Goal: Task Accomplishment & Management: Manage account settings

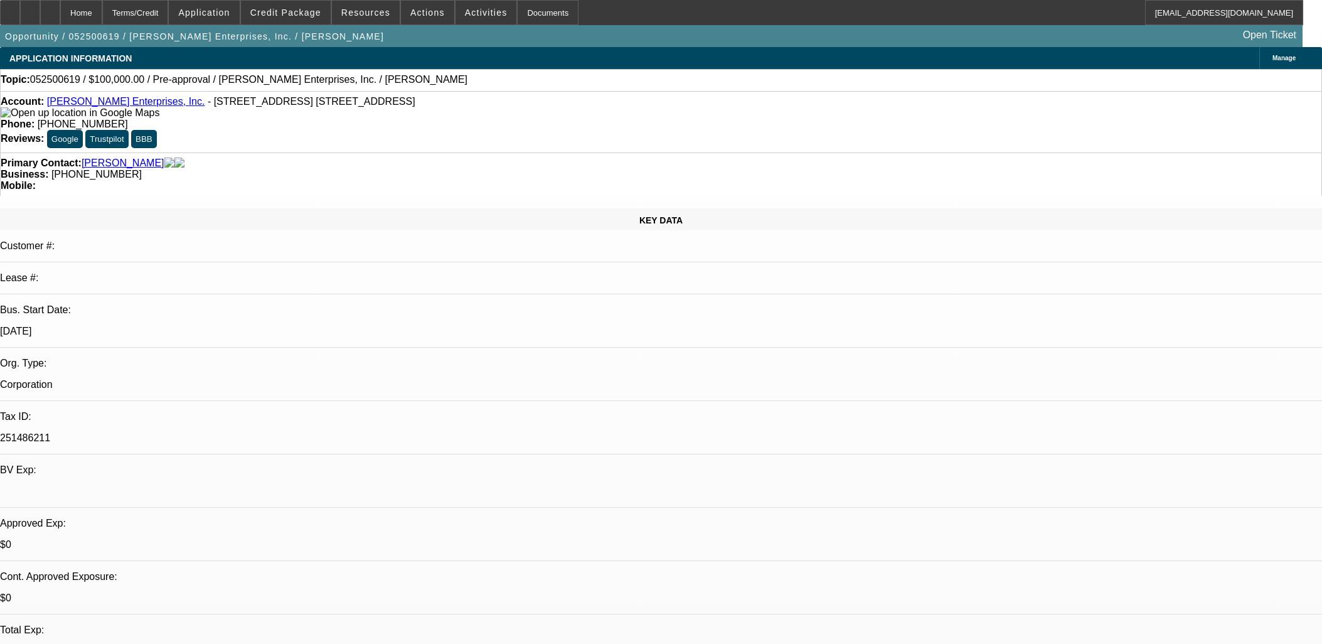
select select "0"
select select "2"
select select "0.1"
select select "4"
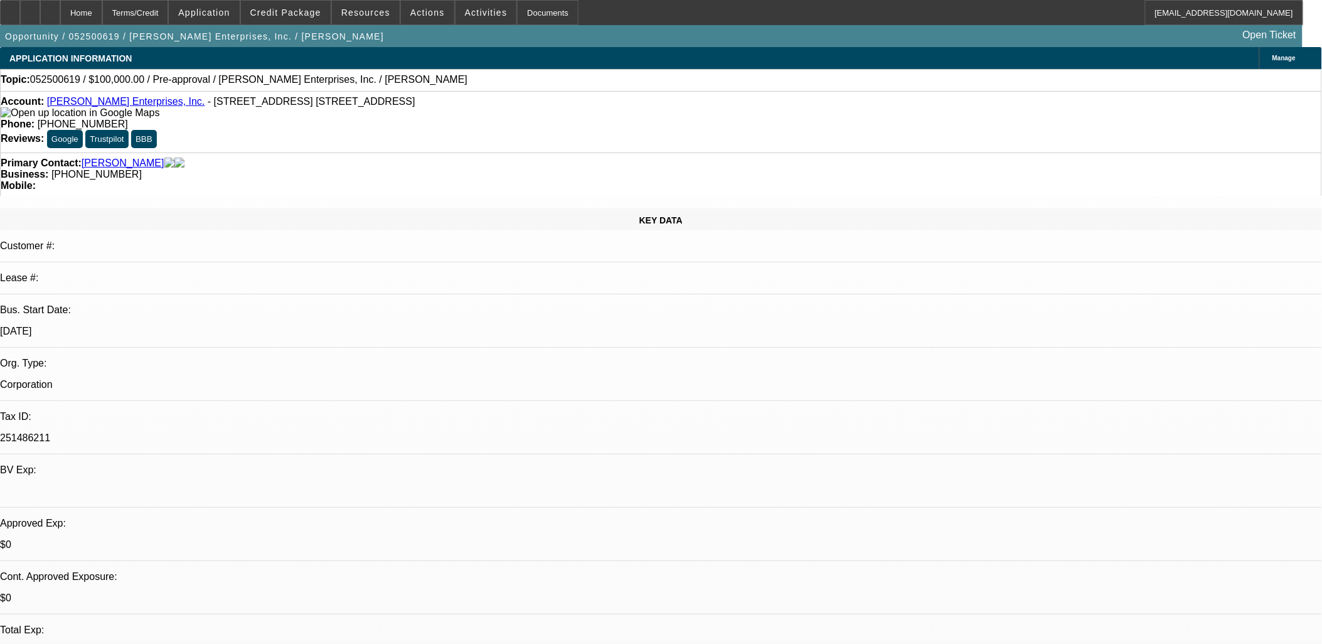
drag, startPoint x: 0, startPoint y: 0, endPoint x: 967, endPoint y: 135, distance: 976.2
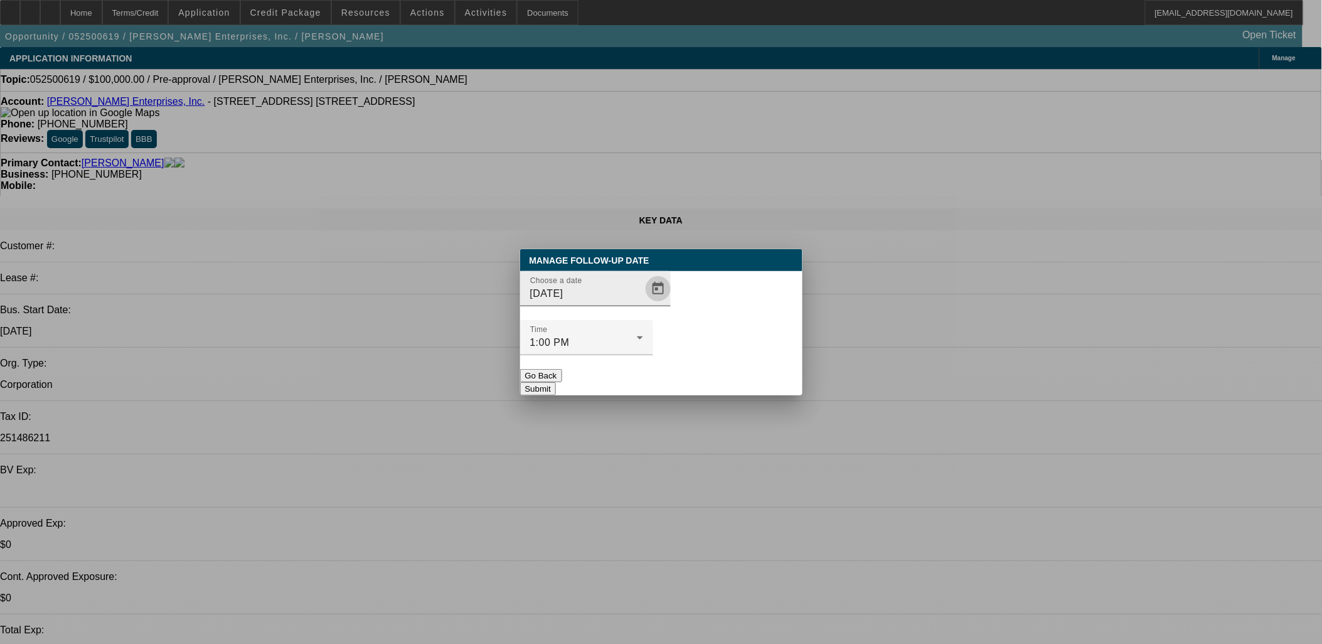
click at [643, 304] on span "Open calendar" at bounding box center [658, 289] width 30 height 30
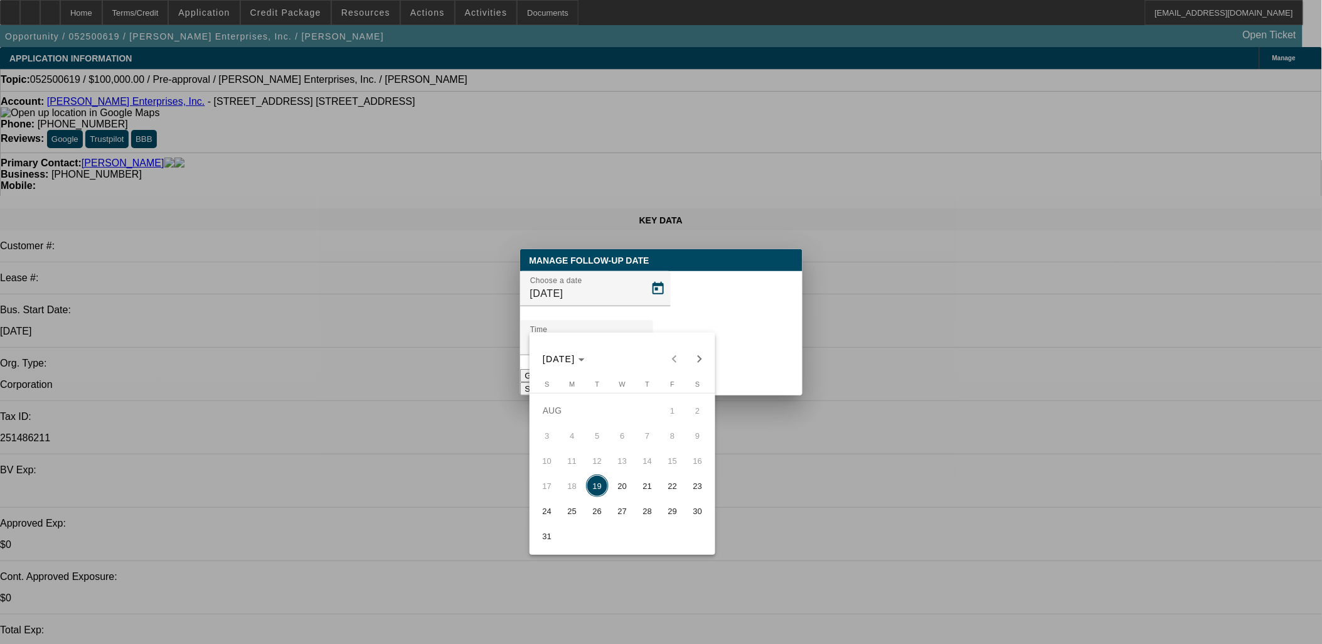
drag, startPoint x: 700, startPoint y: 352, endPoint x: 666, endPoint y: 370, distance: 38.5
click at [698, 353] on span "Next month" at bounding box center [699, 358] width 25 height 25
drag, startPoint x: 606, startPoint y: 436, endPoint x: 607, endPoint y: 430, distance: 6.3
click at [607, 432] on button "2" at bounding box center [597, 435] width 25 height 25
type input "[DATE]"
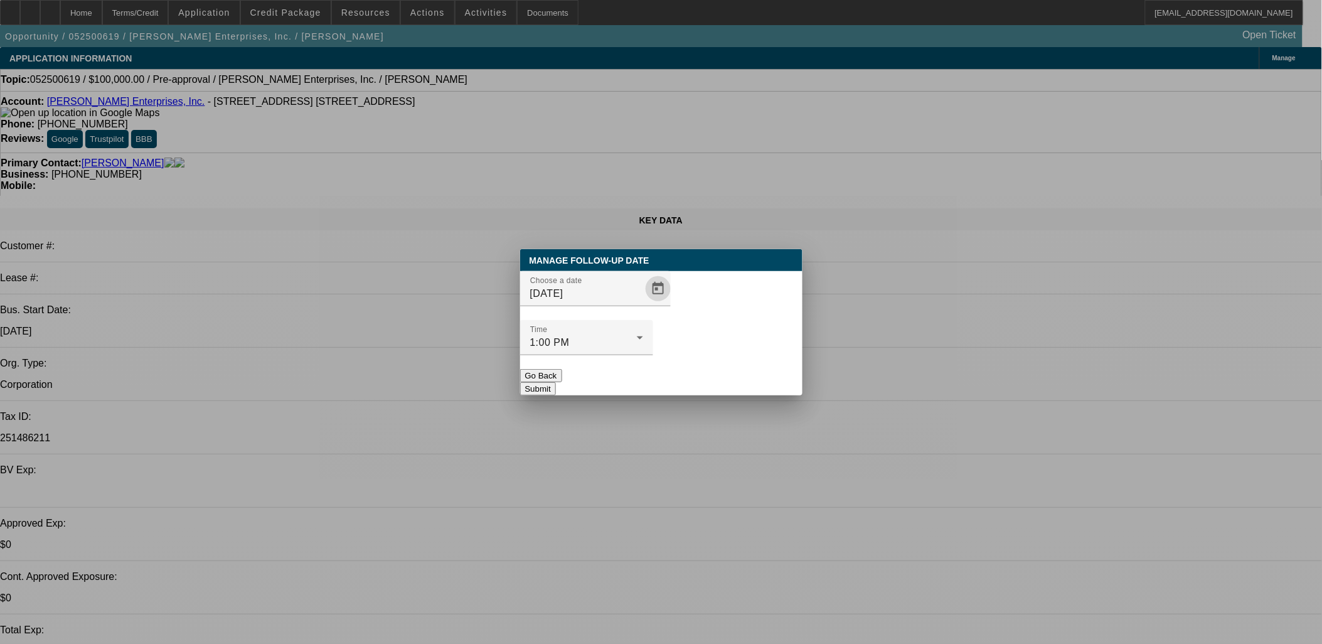
click at [556, 382] on button "Submit" at bounding box center [538, 388] width 36 height 13
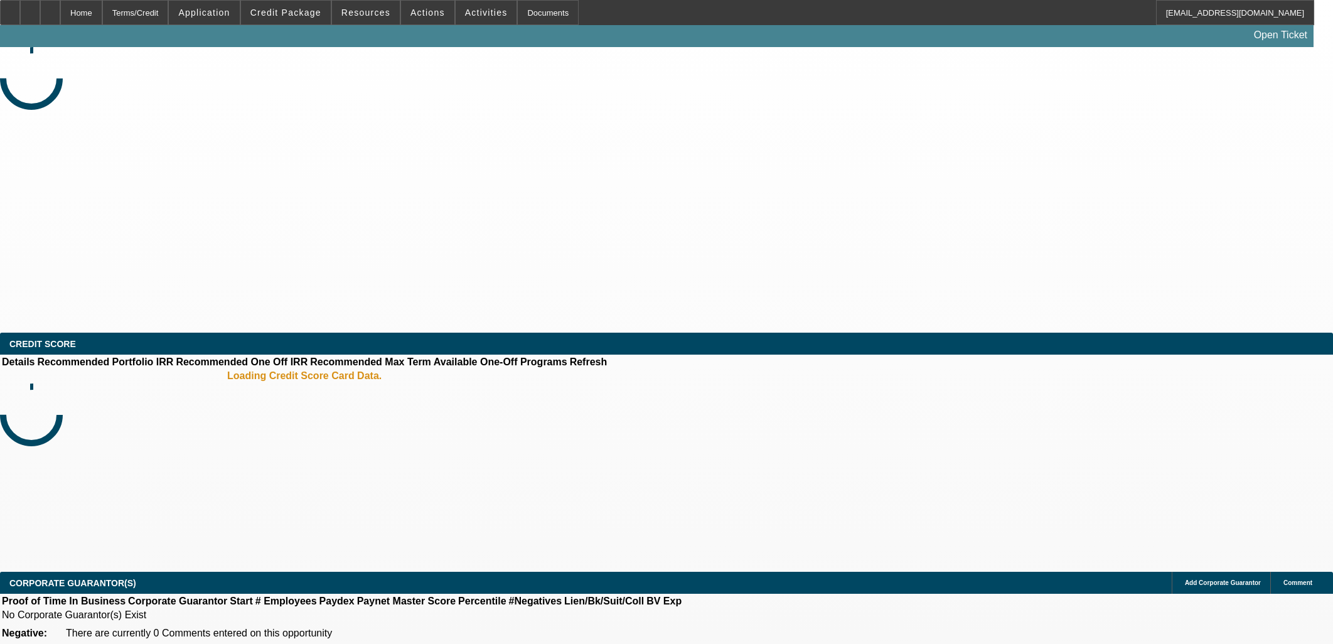
select select "0"
select select "0.1"
select select "4"
select select "0"
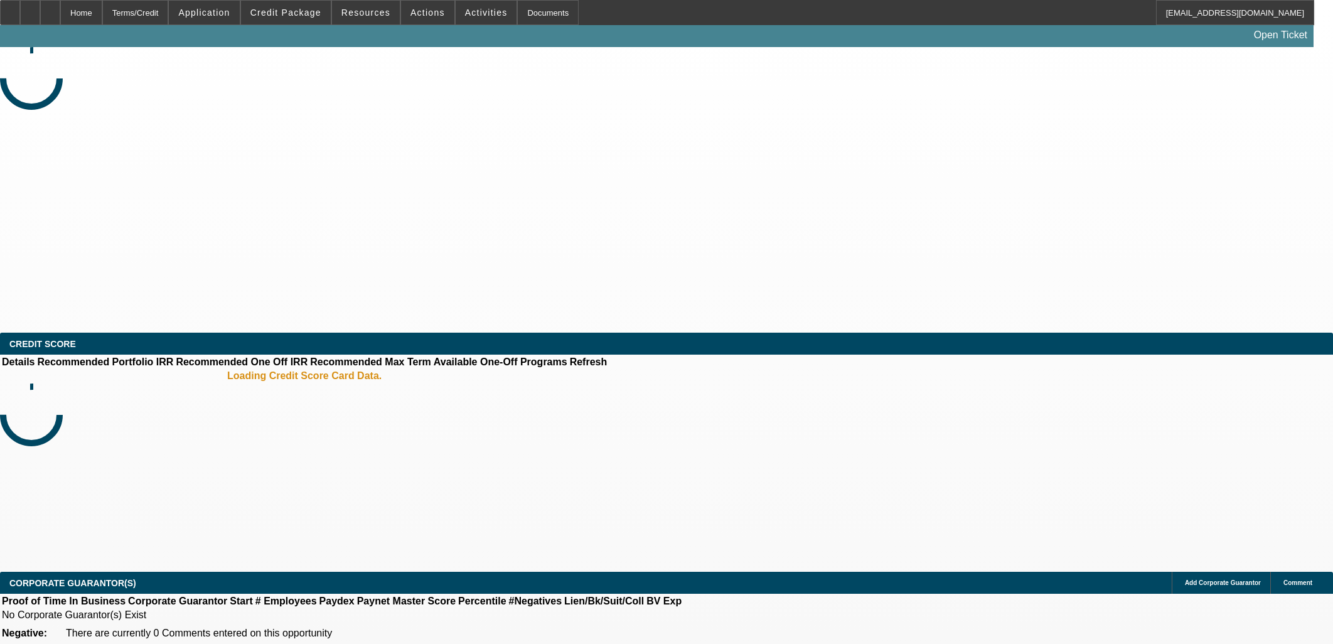
select select "0"
select select "0.1"
select select "4"
select select "0"
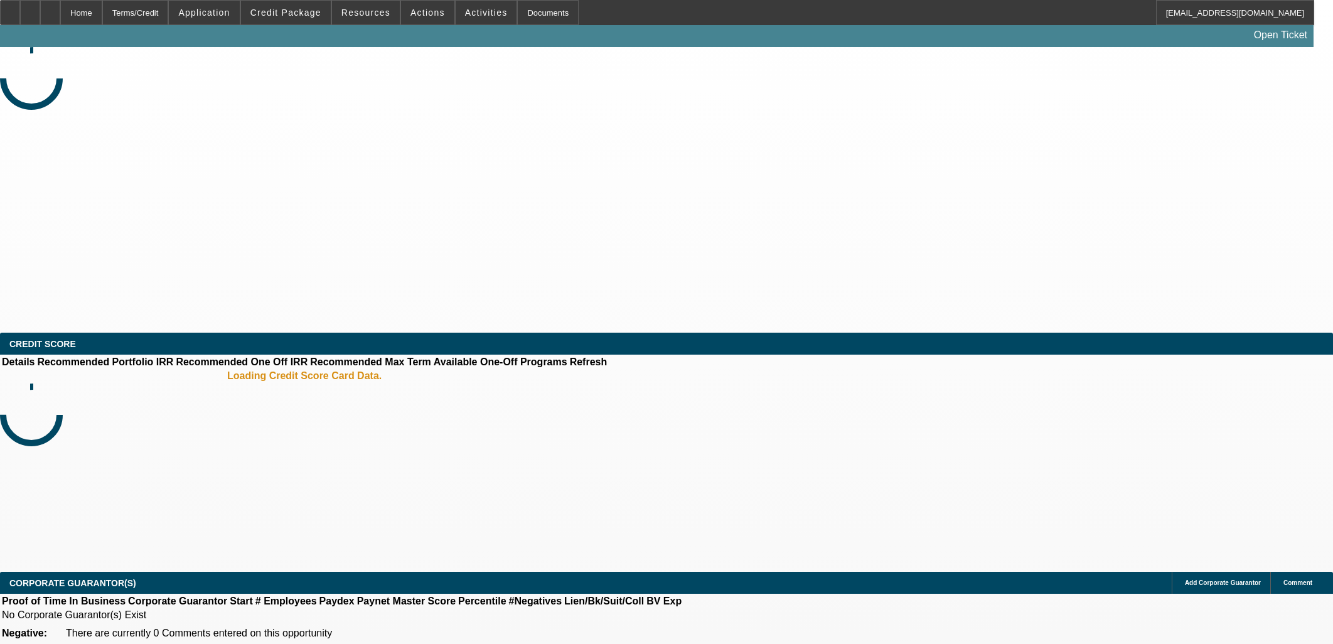
select select "0.1"
select select "4"
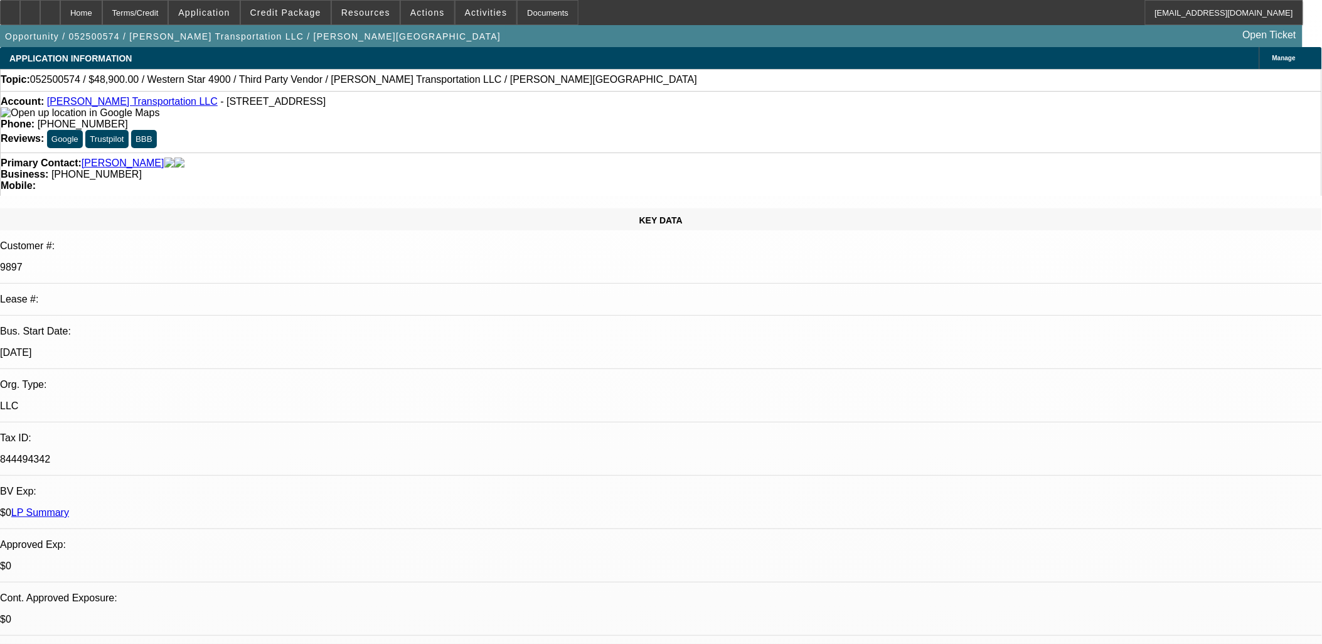
scroll to position [386, 0]
drag, startPoint x: 791, startPoint y: 330, endPoint x: 794, endPoint y: 320, distance: 10.5
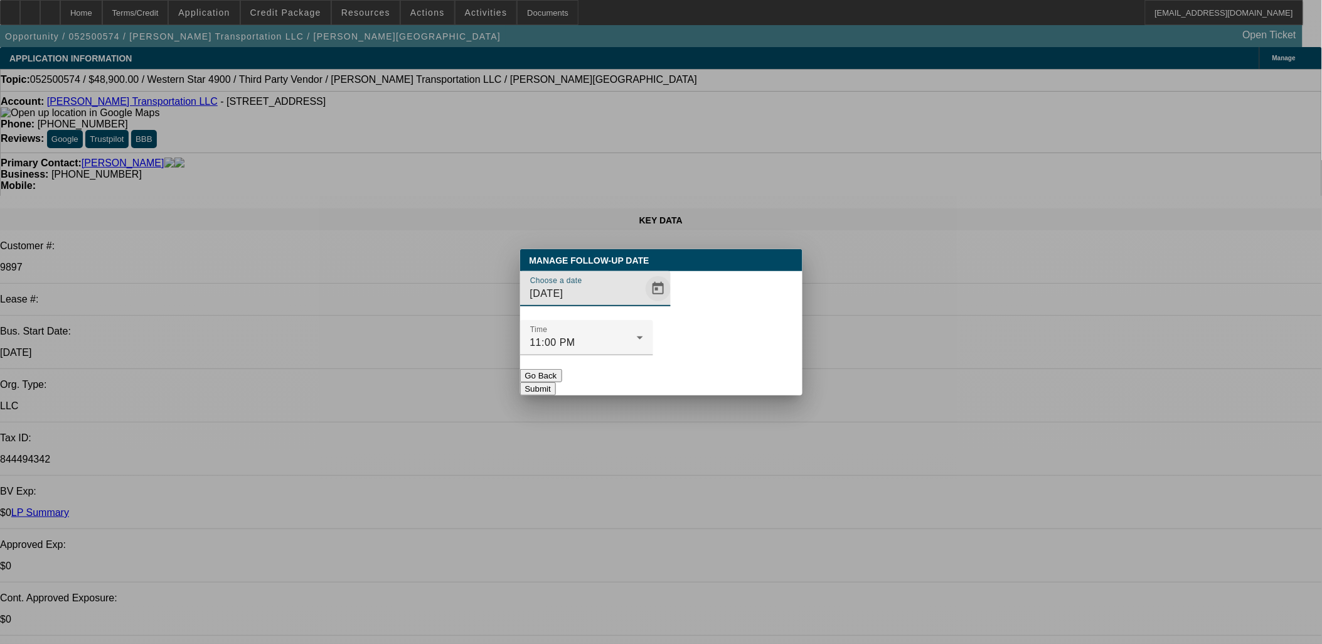
click at [644, 304] on span "Open calendar" at bounding box center [658, 289] width 30 height 30
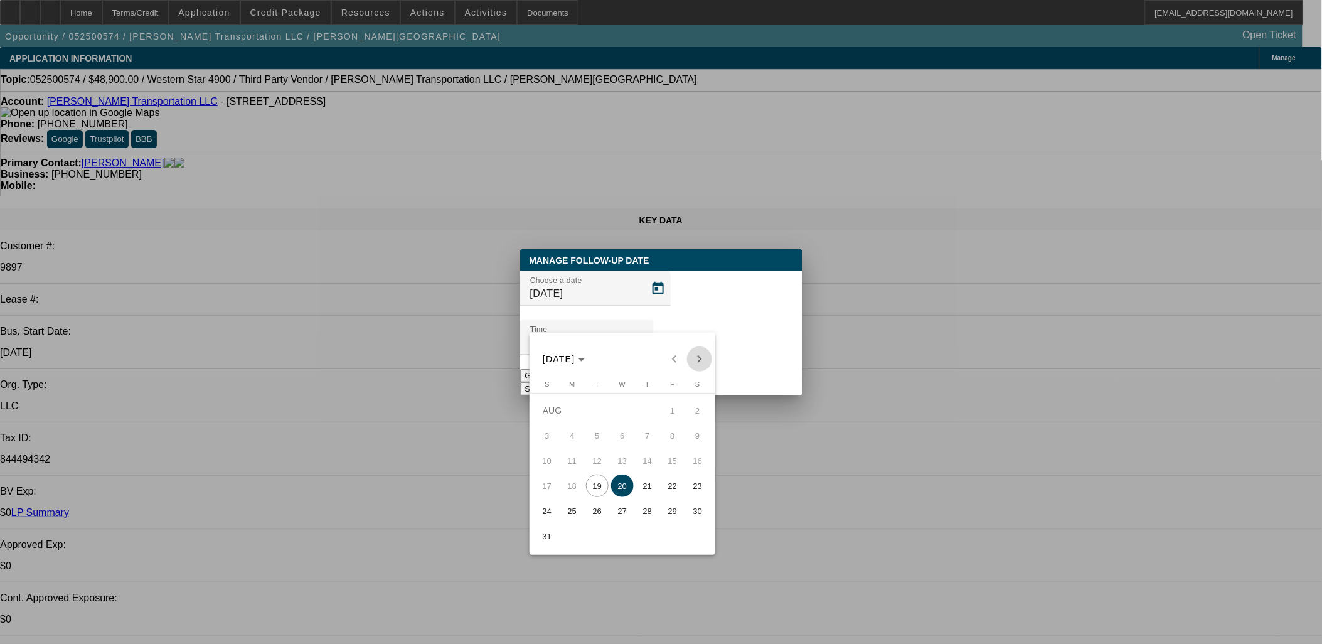
click at [701, 360] on span "Next month" at bounding box center [699, 358] width 25 height 25
click at [601, 443] on span "2" at bounding box center [597, 435] width 23 height 23
type input "9/2/2025"
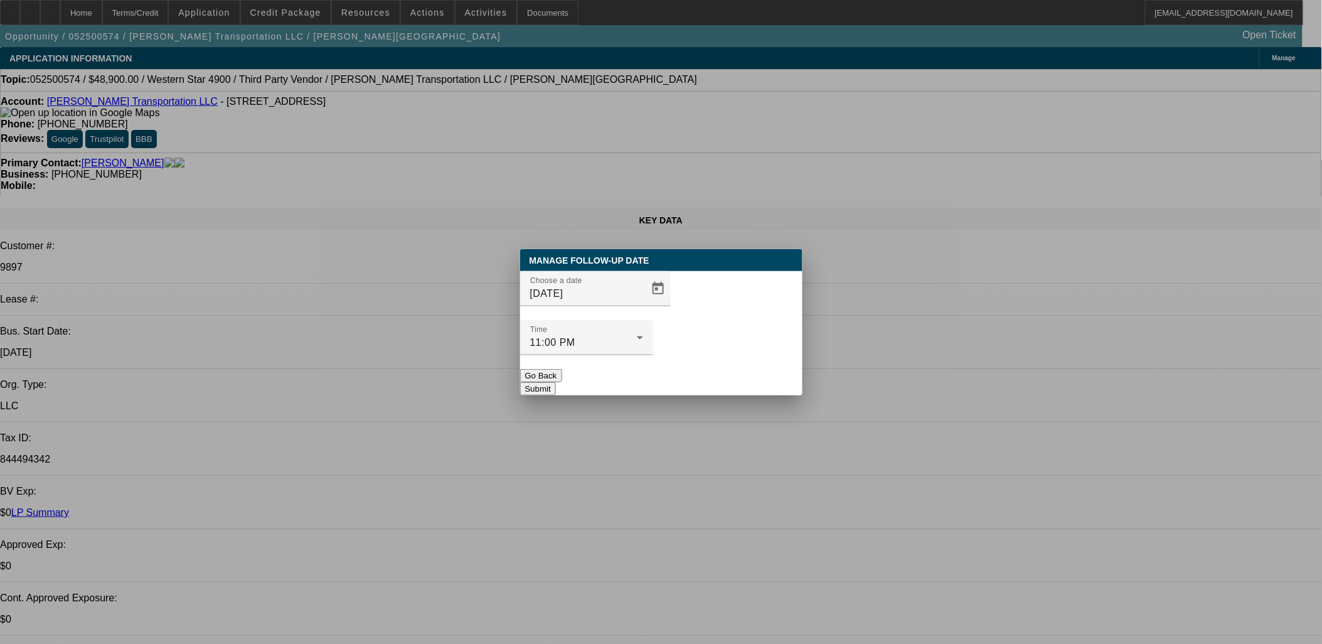
click at [556, 382] on button "Submit" at bounding box center [538, 388] width 36 height 13
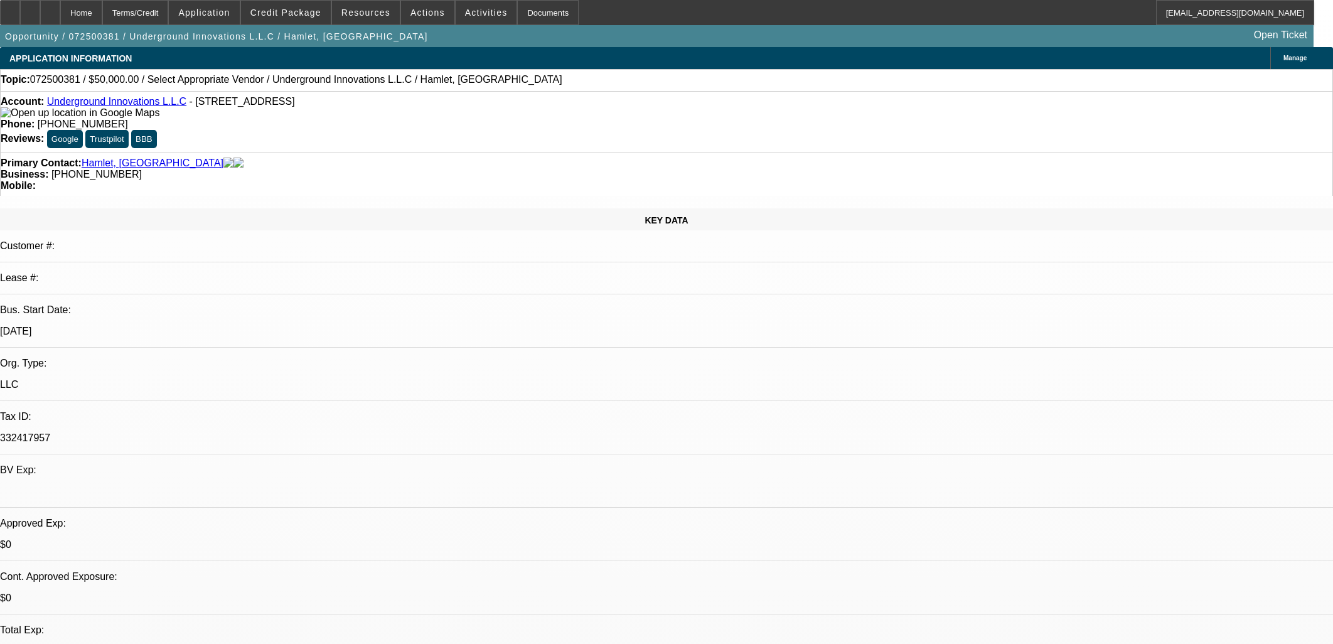
select select "0"
select select "2"
select select "0.1"
select select "4"
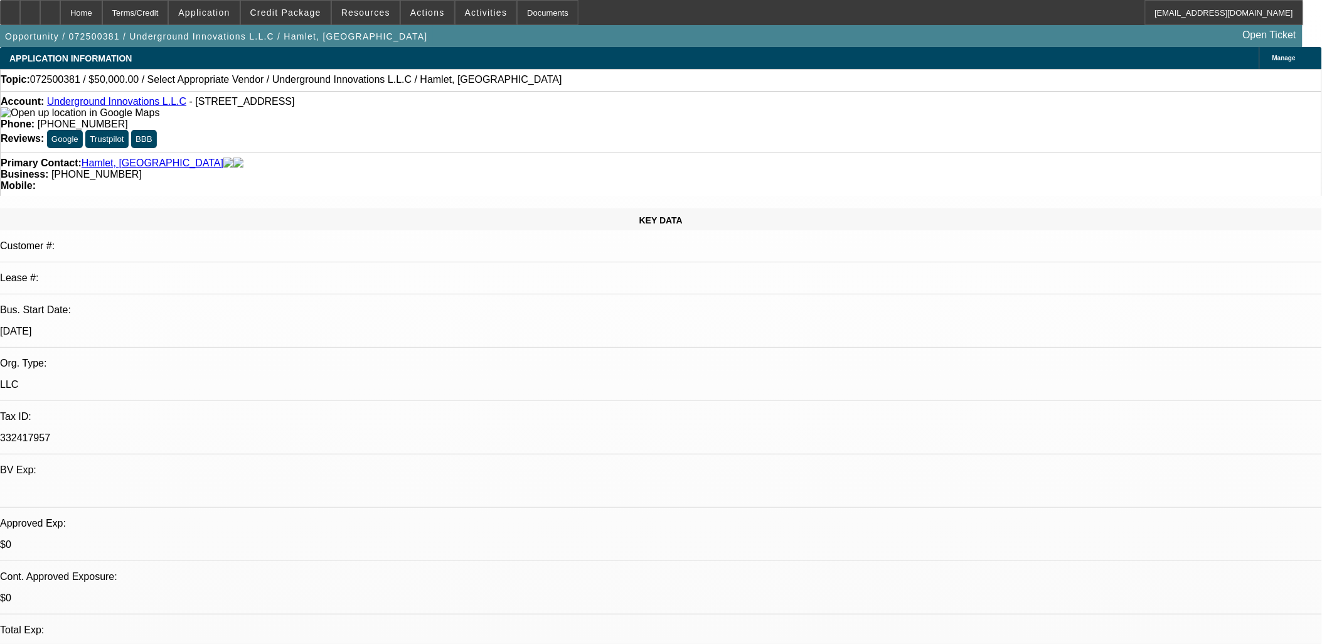
drag, startPoint x: 825, startPoint y: 324, endPoint x: 147, endPoint y: 315, distance: 677.6
drag, startPoint x: 147, startPoint y: 315, endPoint x: 412, endPoint y: 336, distance: 264.9
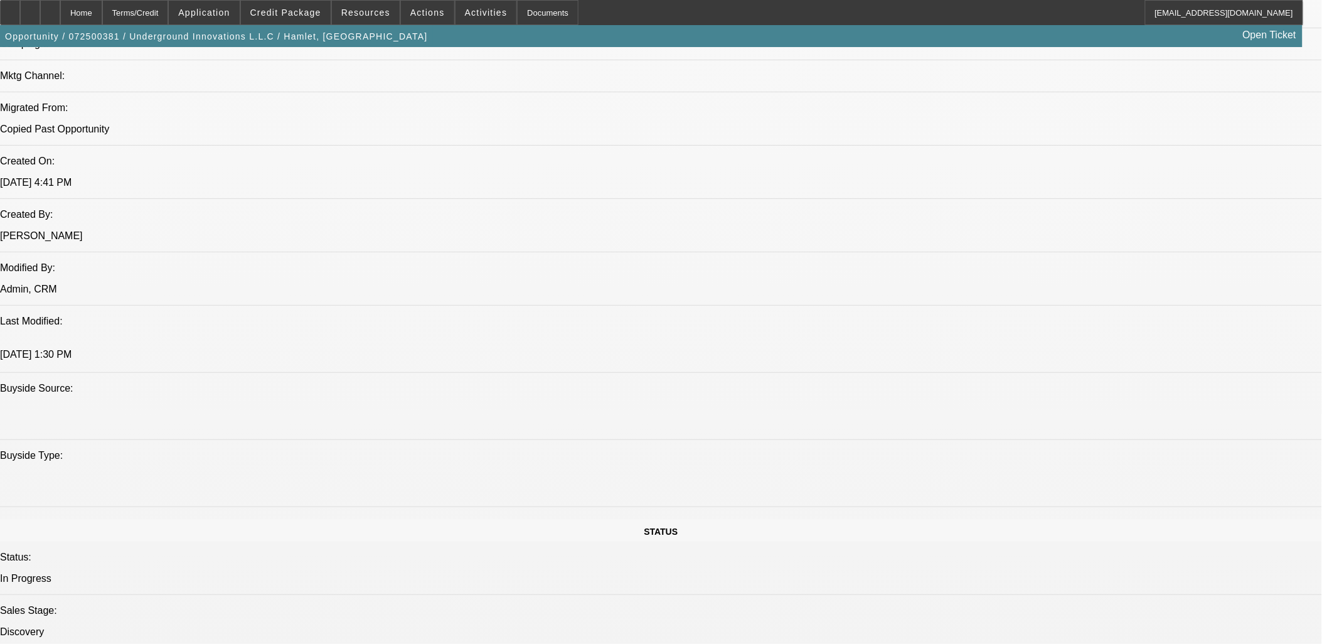
scroll to position [906, 0]
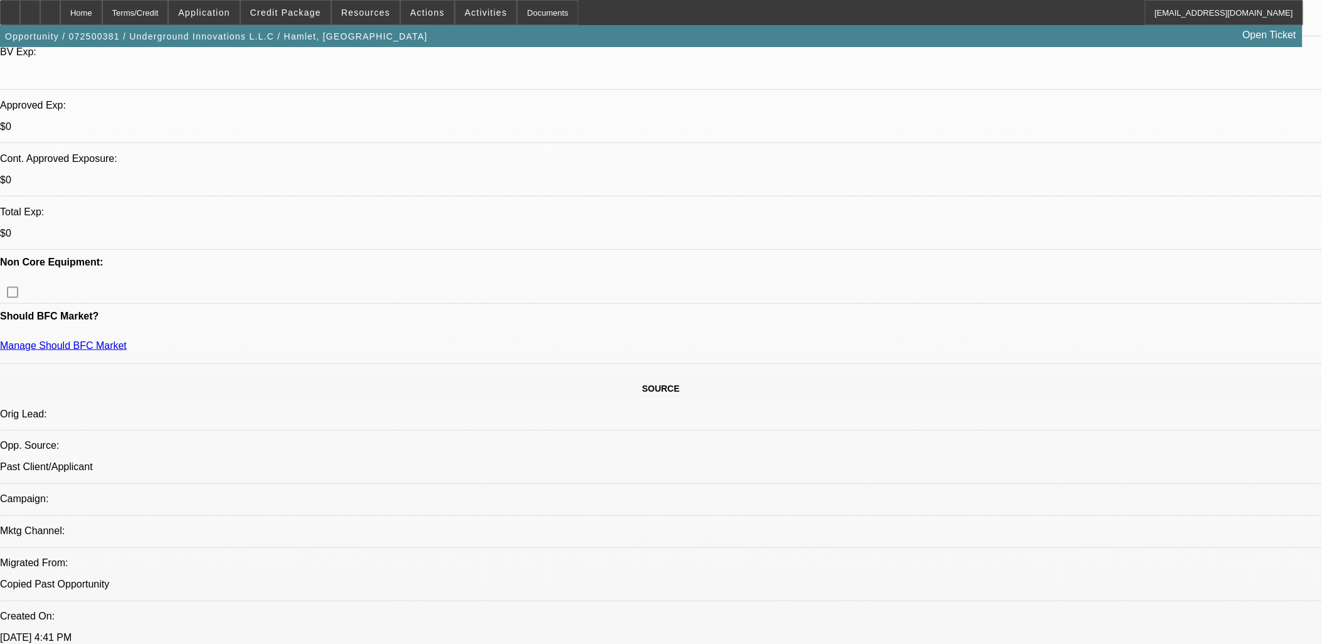
scroll to position [0, 0]
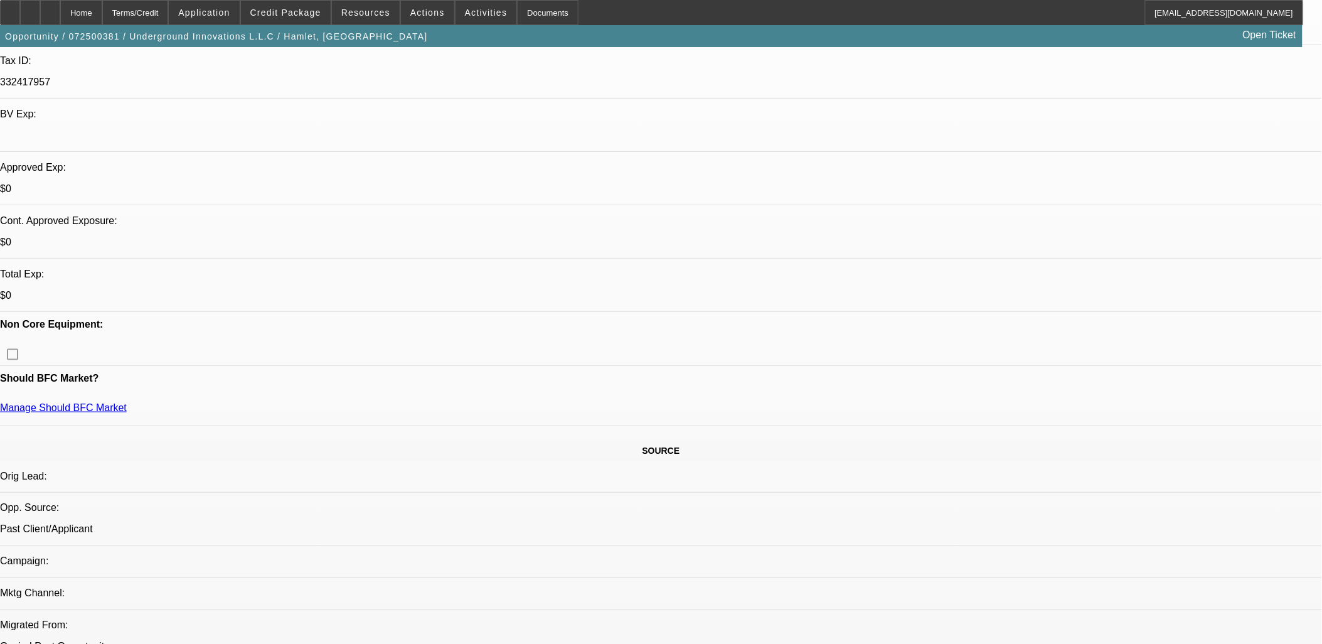
scroll to position [209, 0]
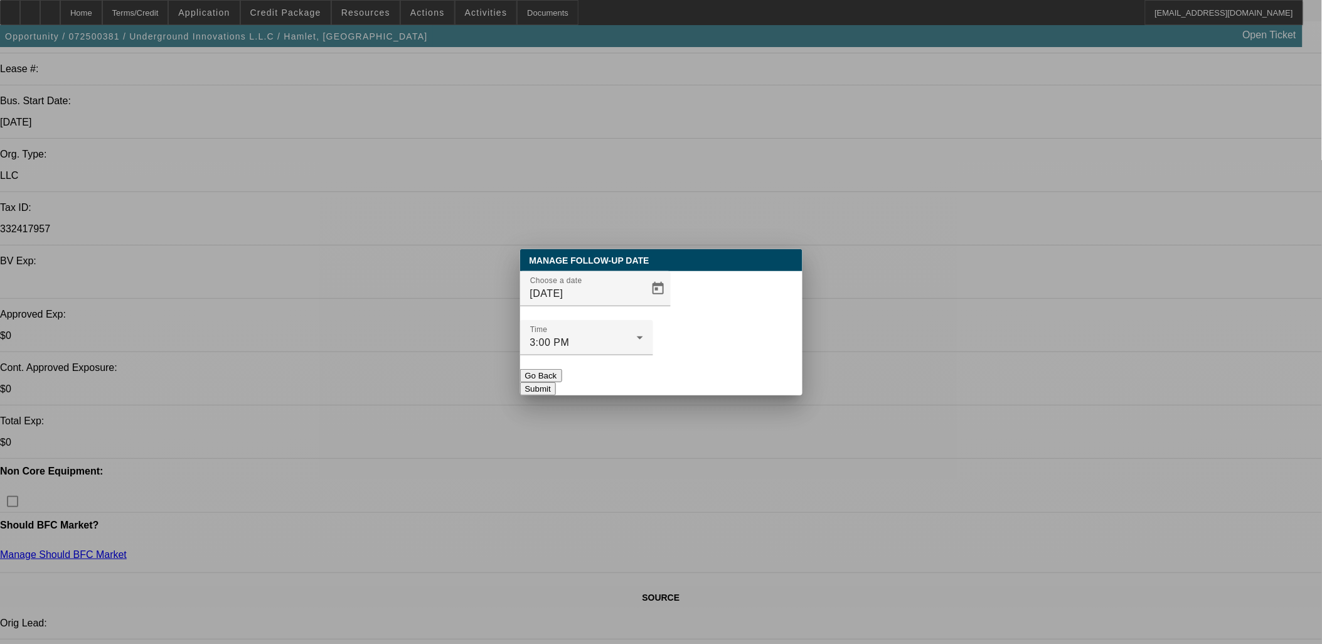
scroll to position [0, 0]
click at [645, 304] on span "Open calendar" at bounding box center [658, 289] width 30 height 30
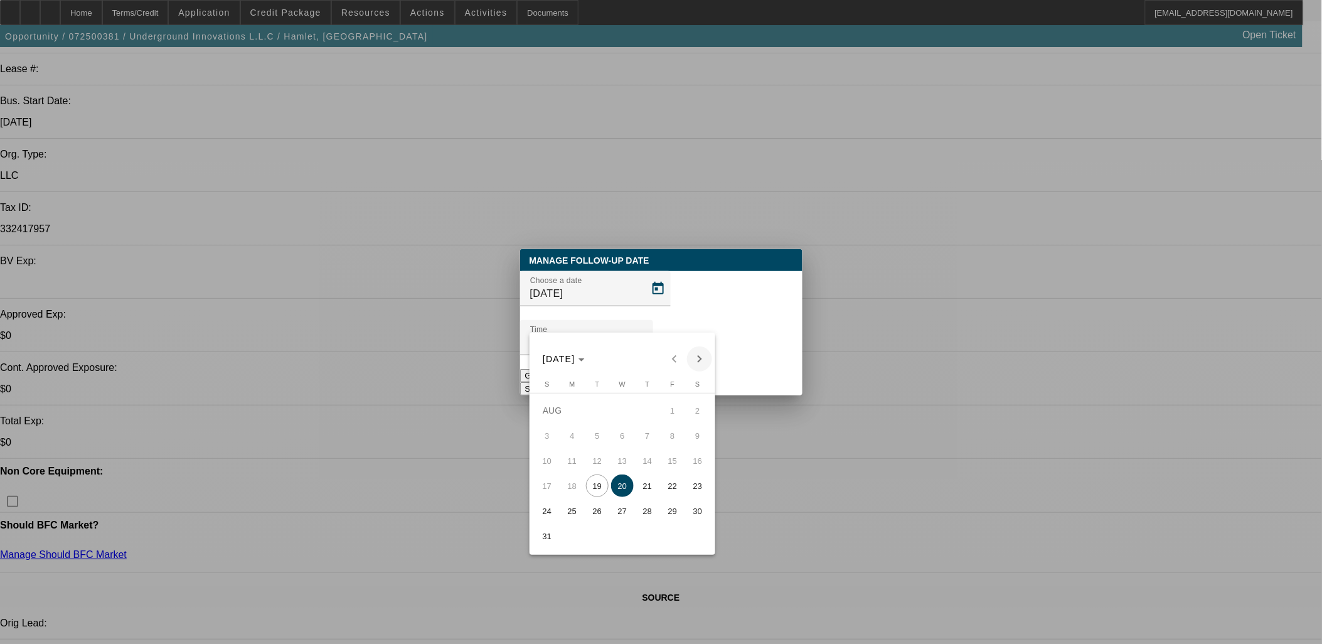
click at [694, 355] on span "Next month" at bounding box center [699, 358] width 25 height 25
click at [604, 424] on button "2" at bounding box center [597, 435] width 25 height 25
type input "9/2/2025"
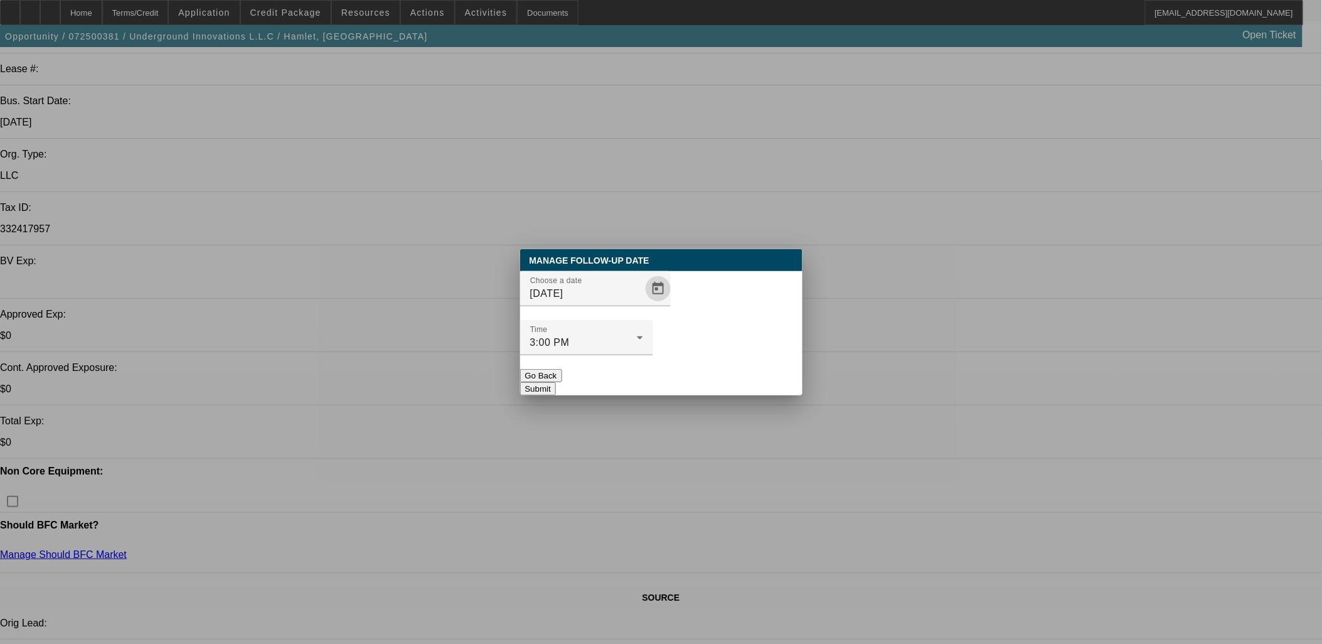
click at [556, 382] on button "Submit" at bounding box center [538, 388] width 36 height 13
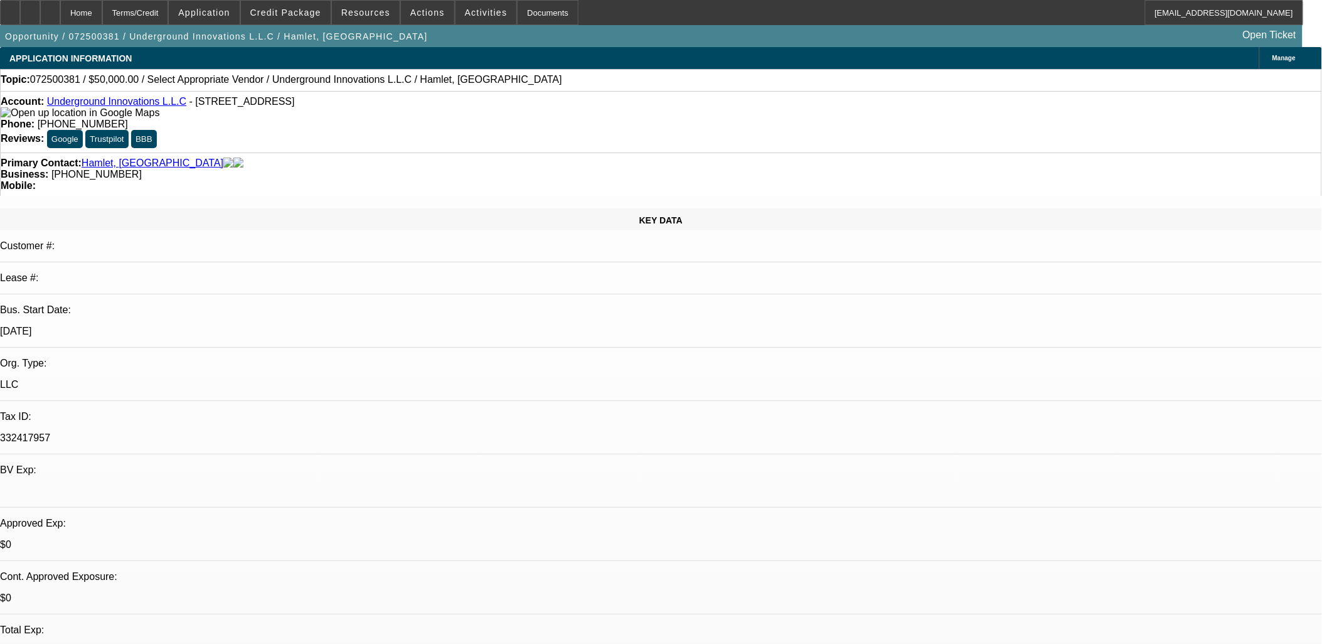
scroll to position [209, 0]
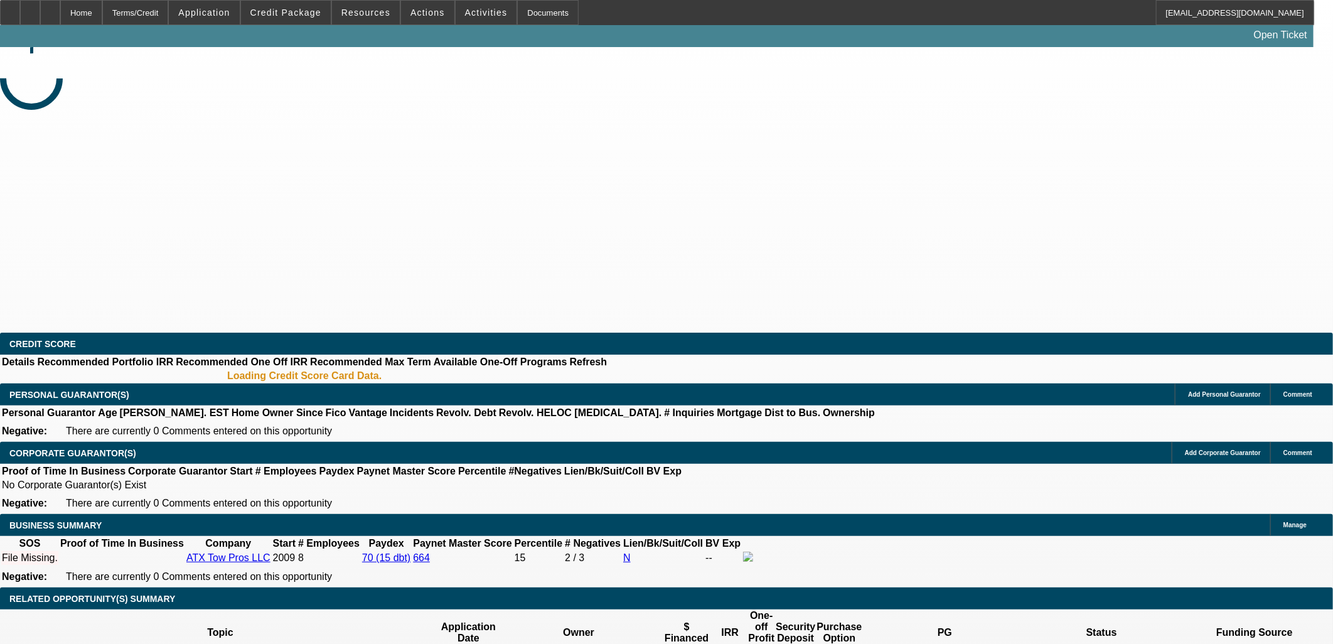
select select "0"
select select "2"
select select "0.1"
select select "4"
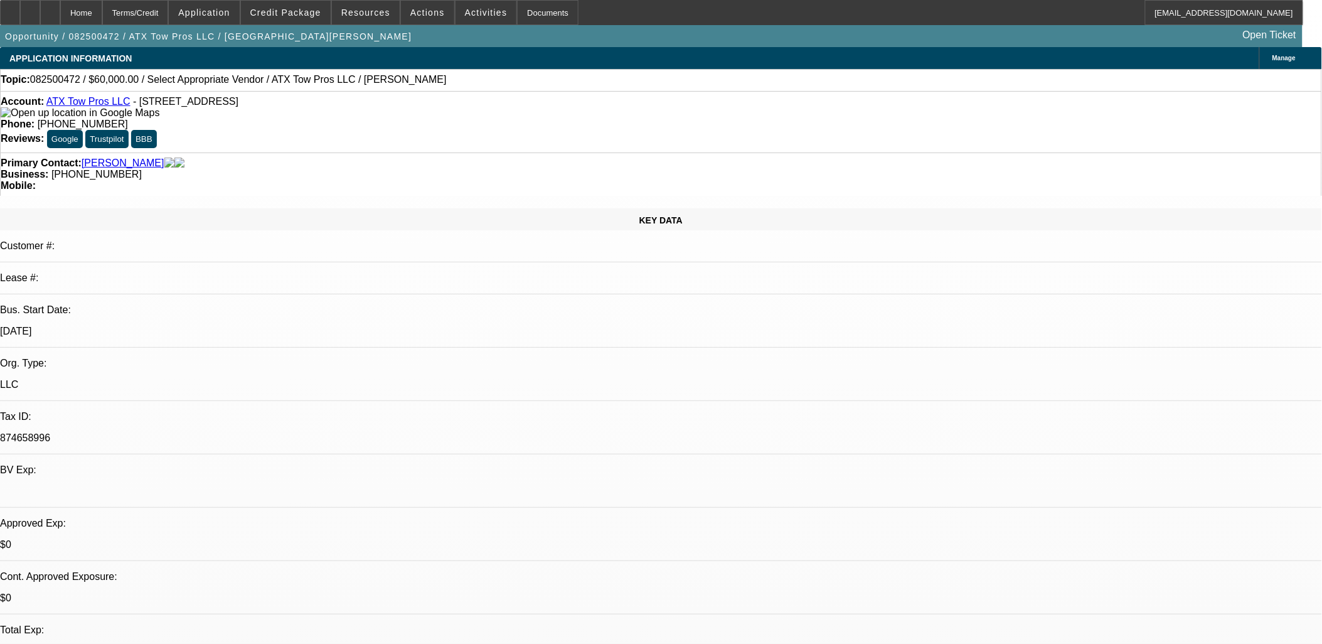
drag, startPoint x: 1037, startPoint y: 157, endPoint x: 1043, endPoint y: 126, distance: 31.9
select select "0"
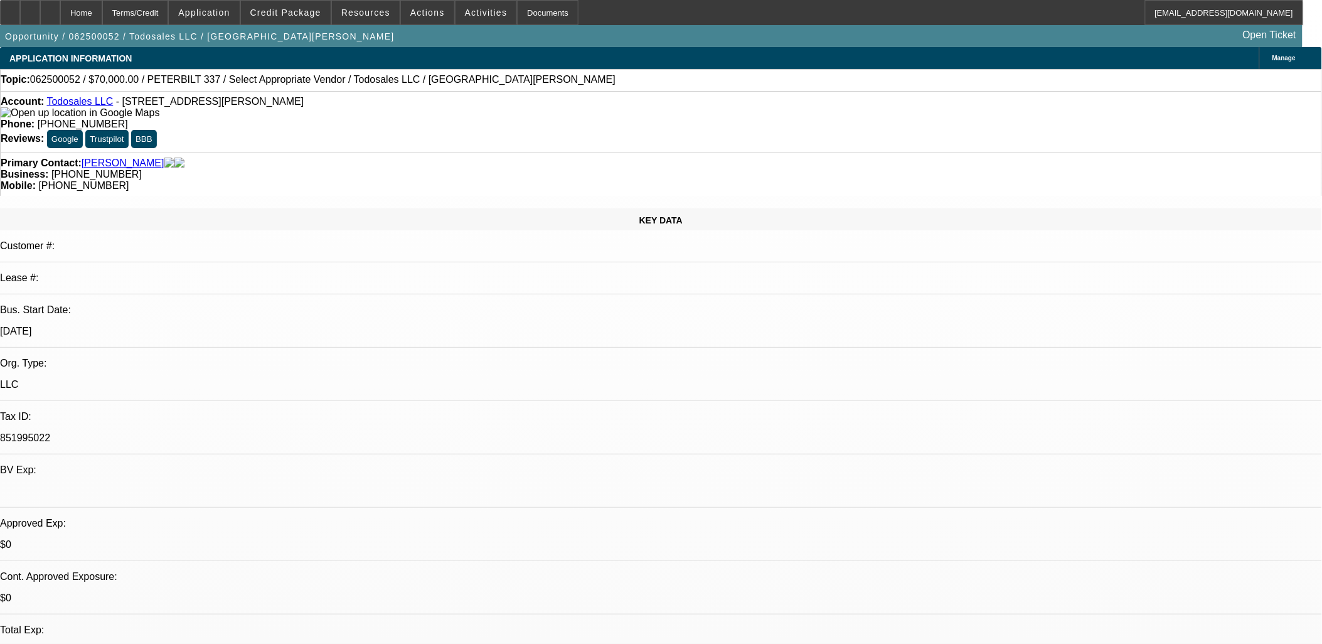
select select "2"
select select "0.1"
select select "1"
select select "2"
select select "4"
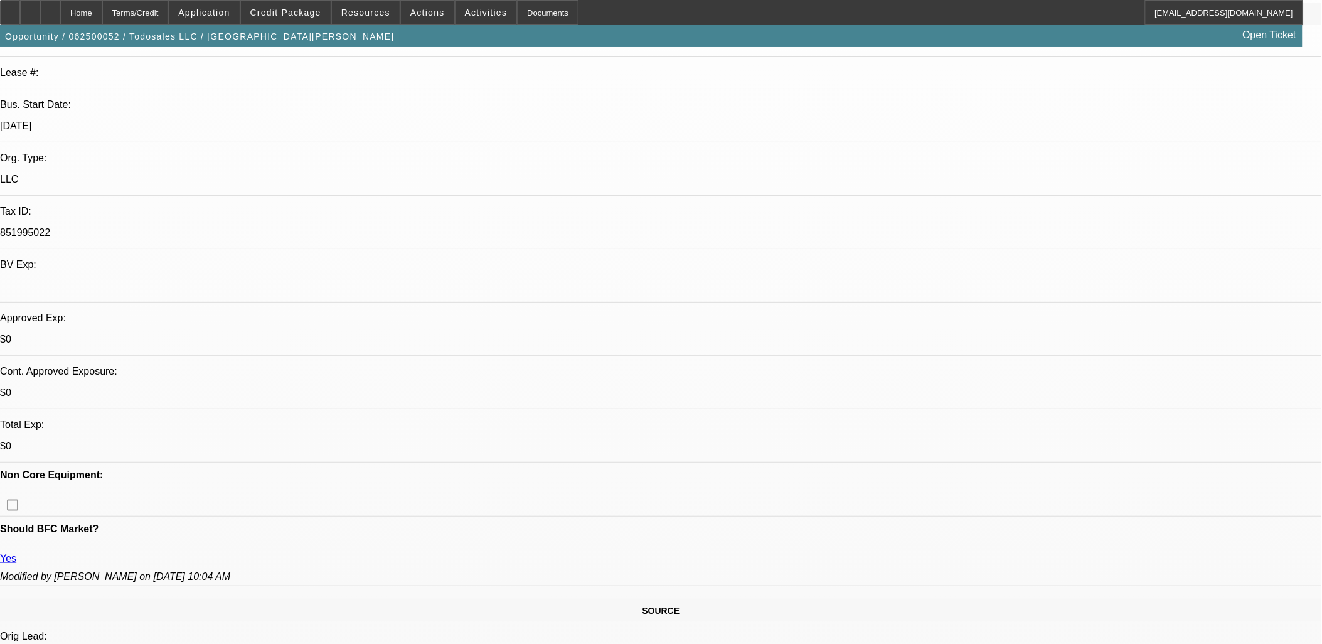
scroll to position [348, 0]
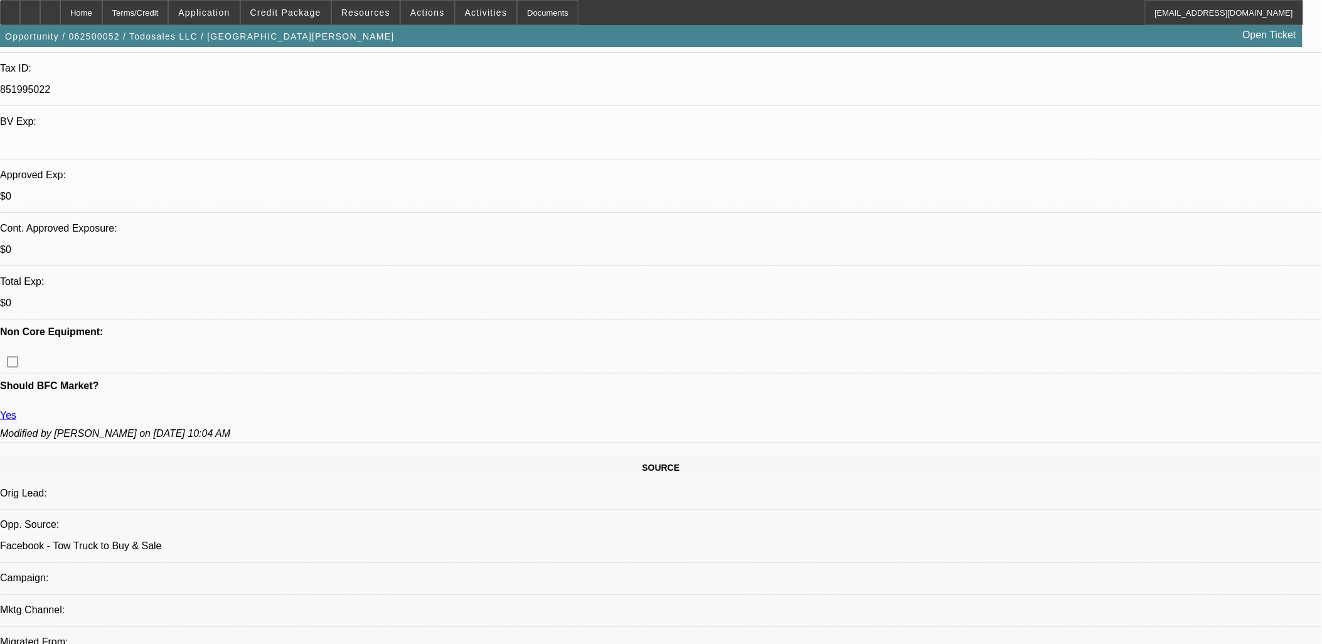
click at [422, 9] on span "Actions" at bounding box center [427, 13] width 35 height 10
click at [467, 74] on span "Close" at bounding box center [456, 74] width 99 height 15
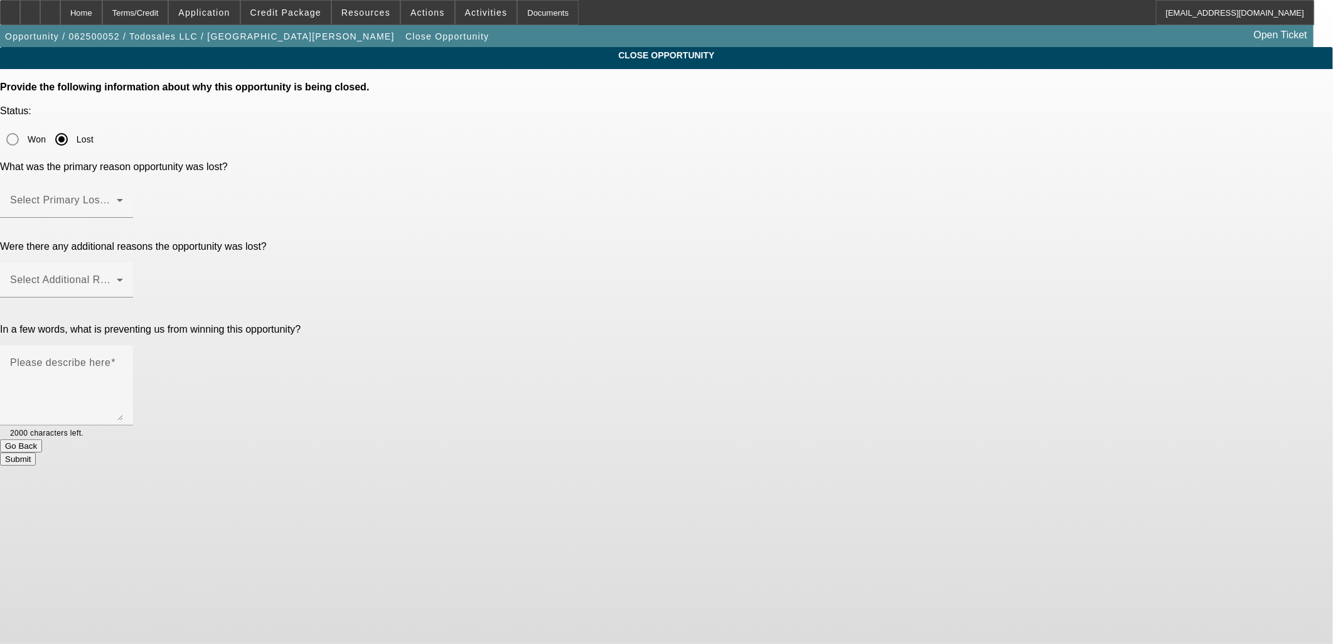
click at [730, 127] on div "Won Lost" at bounding box center [666, 139] width 1333 height 25
click at [117, 198] on span at bounding box center [63, 205] width 107 height 15
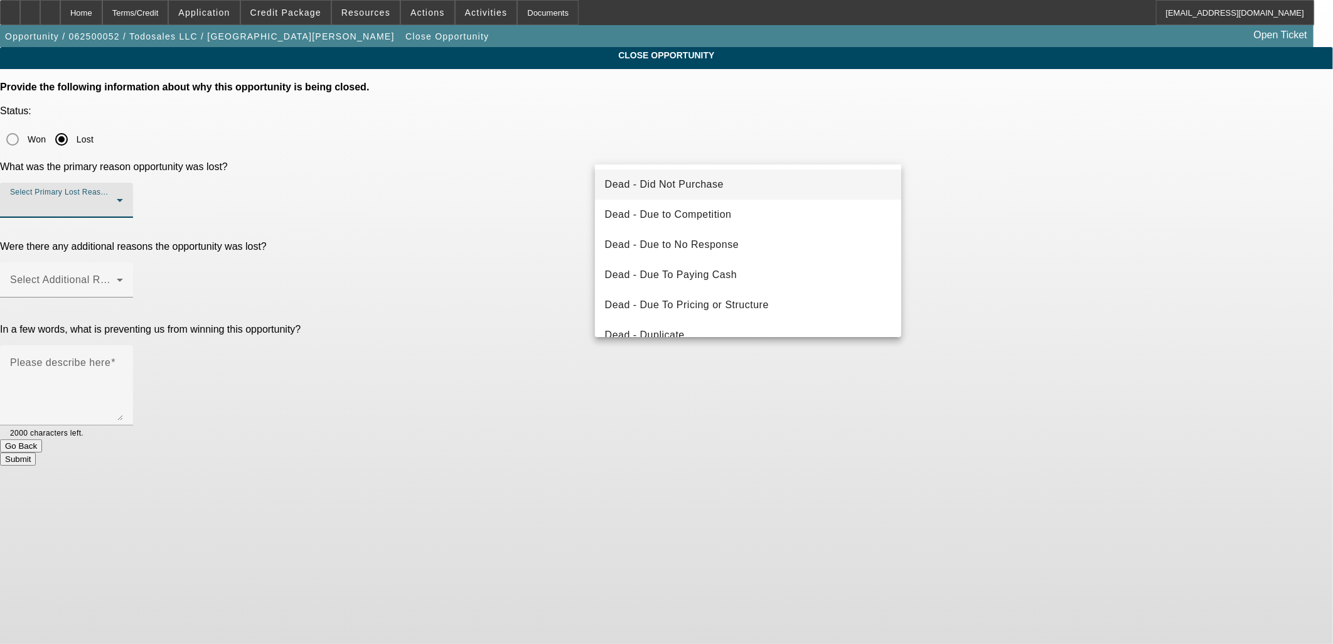
click at [735, 178] on mat-option "Dead - Did Not Purchase" at bounding box center [748, 184] width 307 height 30
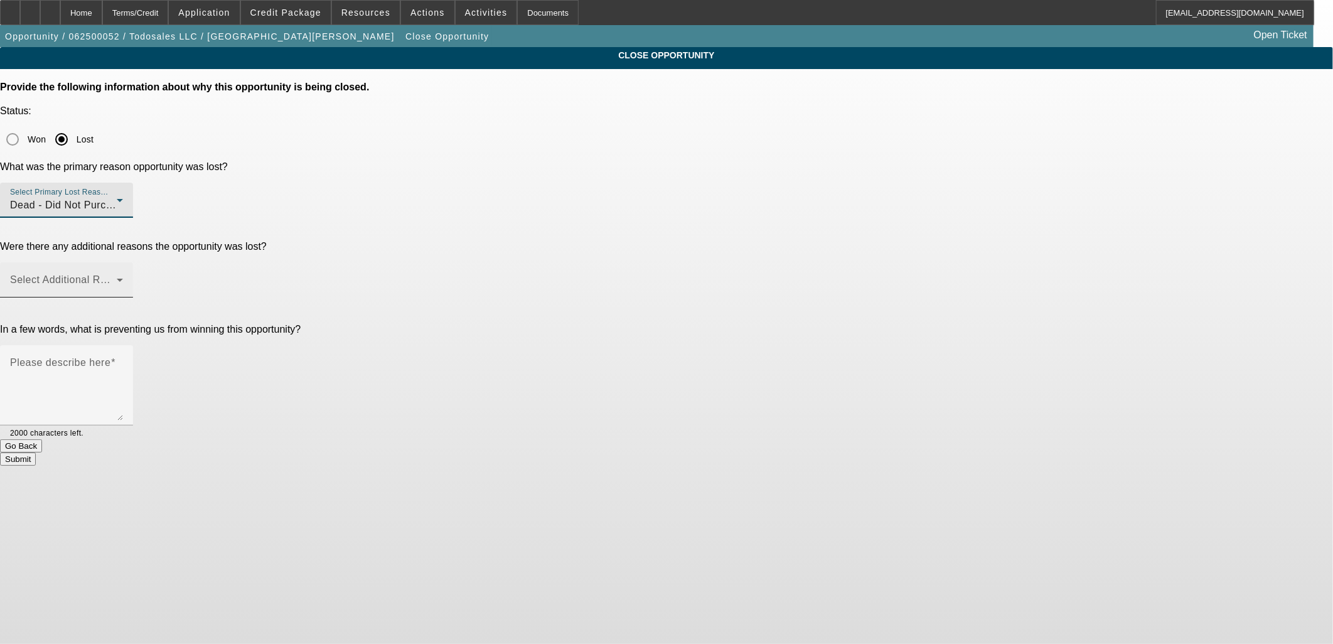
click at [117, 277] on span at bounding box center [63, 284] width 107 height 15
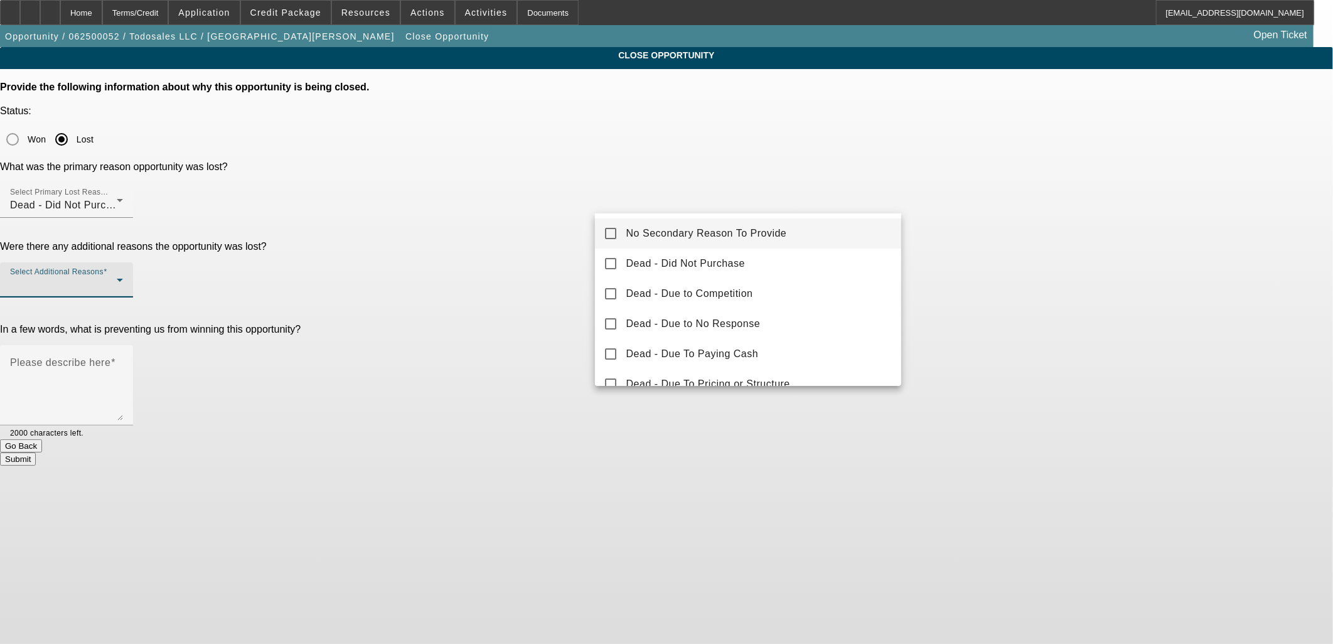
click at [757, 225] on mat-option "No Secondary Reason To Provide" at bounding box center [748, 233] width 307 height 30
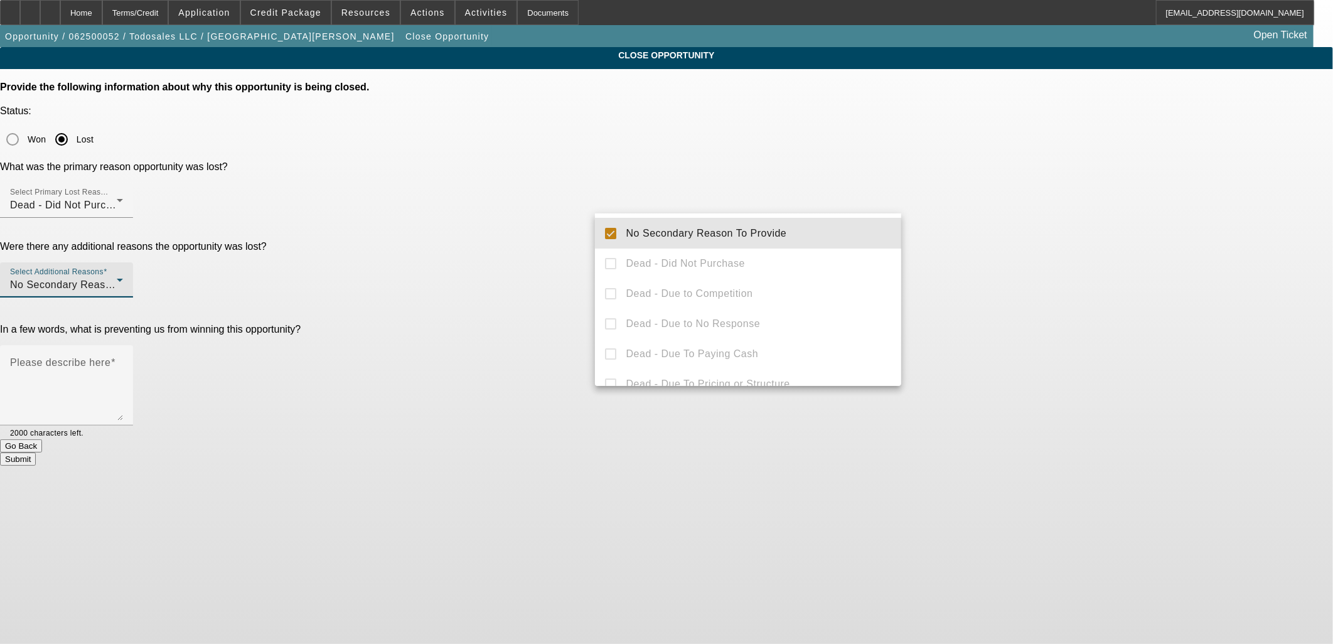
click at [1038, 220] on div at bounding box center [666, 322] width 1333 height 644
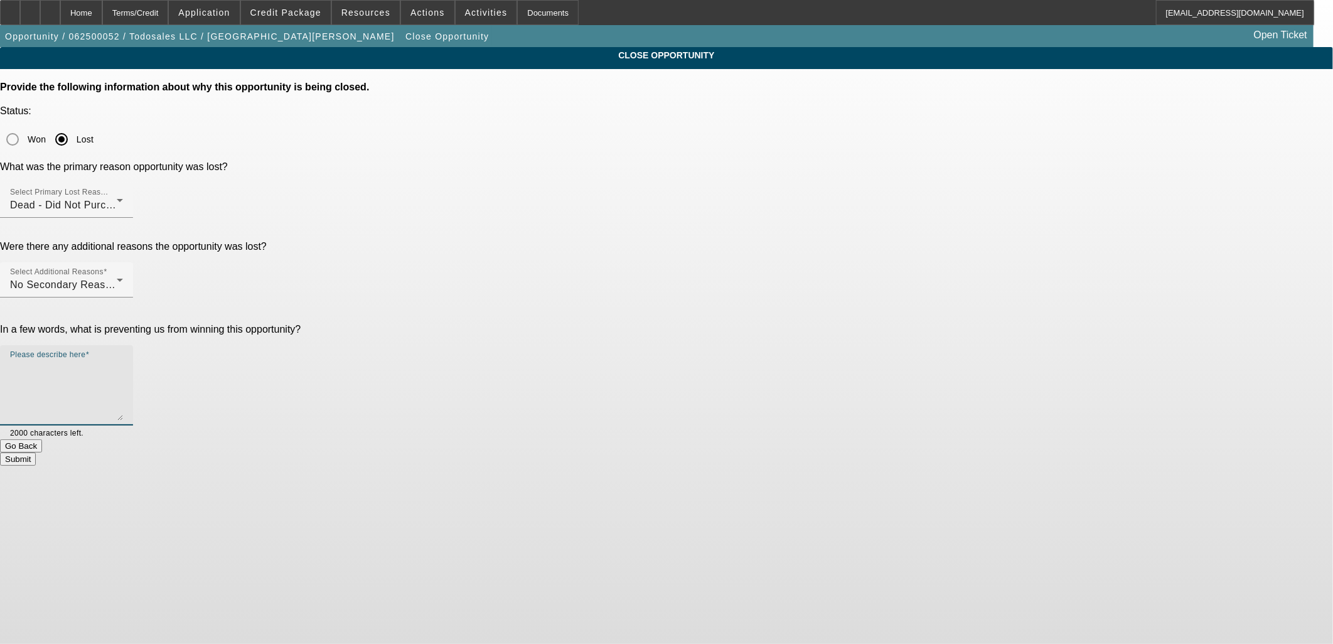
click at [123, 360] on textarea "Please describe here" at bounding box center [66, 390] width 113 height 60
type textarea "e"
type textarea "Held off"
click at [785, 452] on div "Submit" at bounding box center [666, 458] width 1333 height 13
click at [36, 452] on button "Submit" at bounding box center [18, 458] width 36 height 13
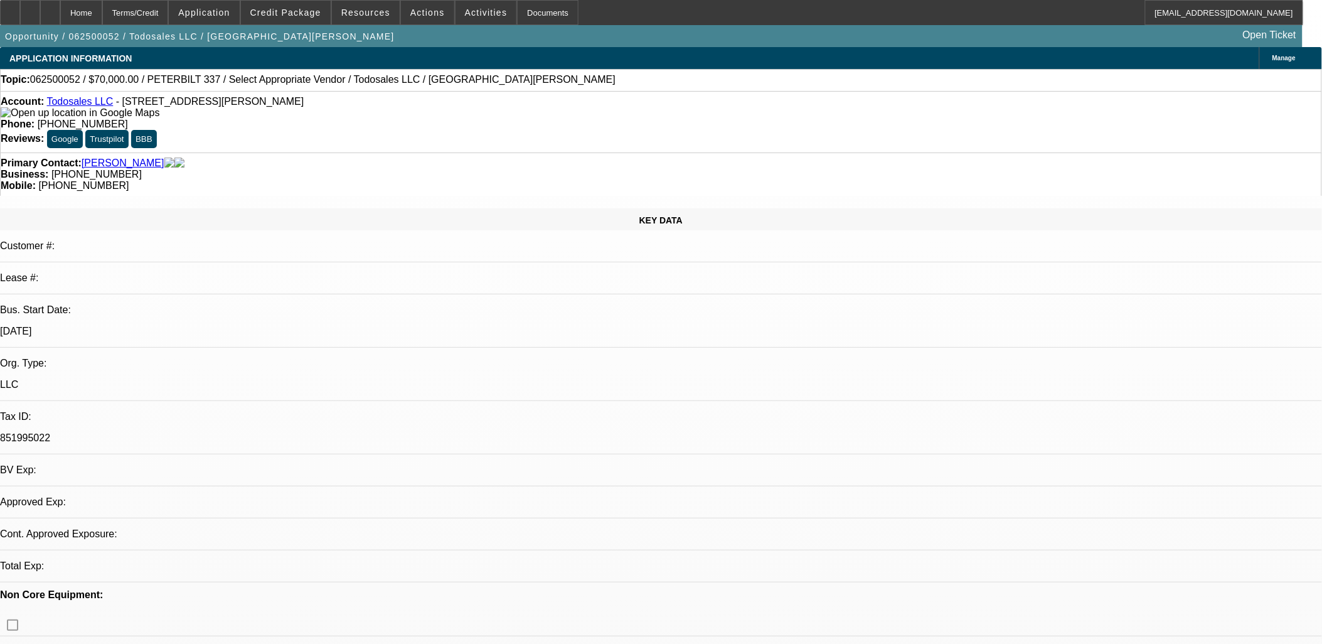
select select "0"
select select "2"
select select "0.1"
select select "1"
select select "2"
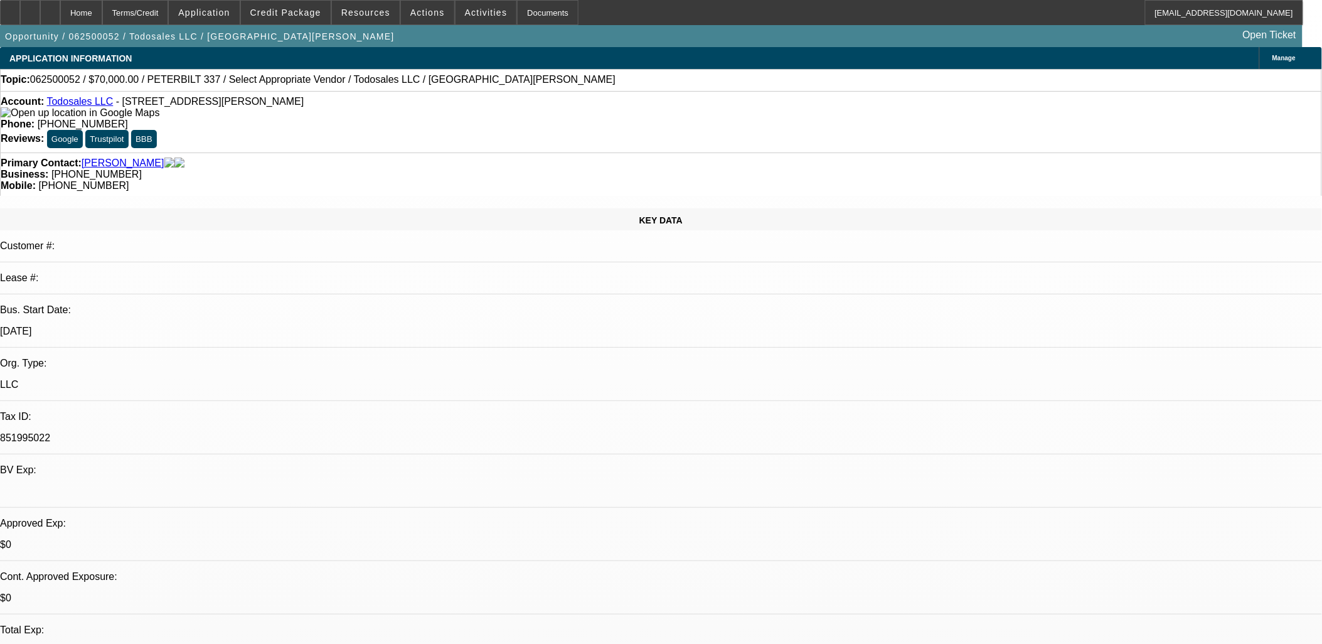
select select "4"
click at [85, 104] on link "Todosales LLC" at bounding box center [79, 101] width 67 height 11
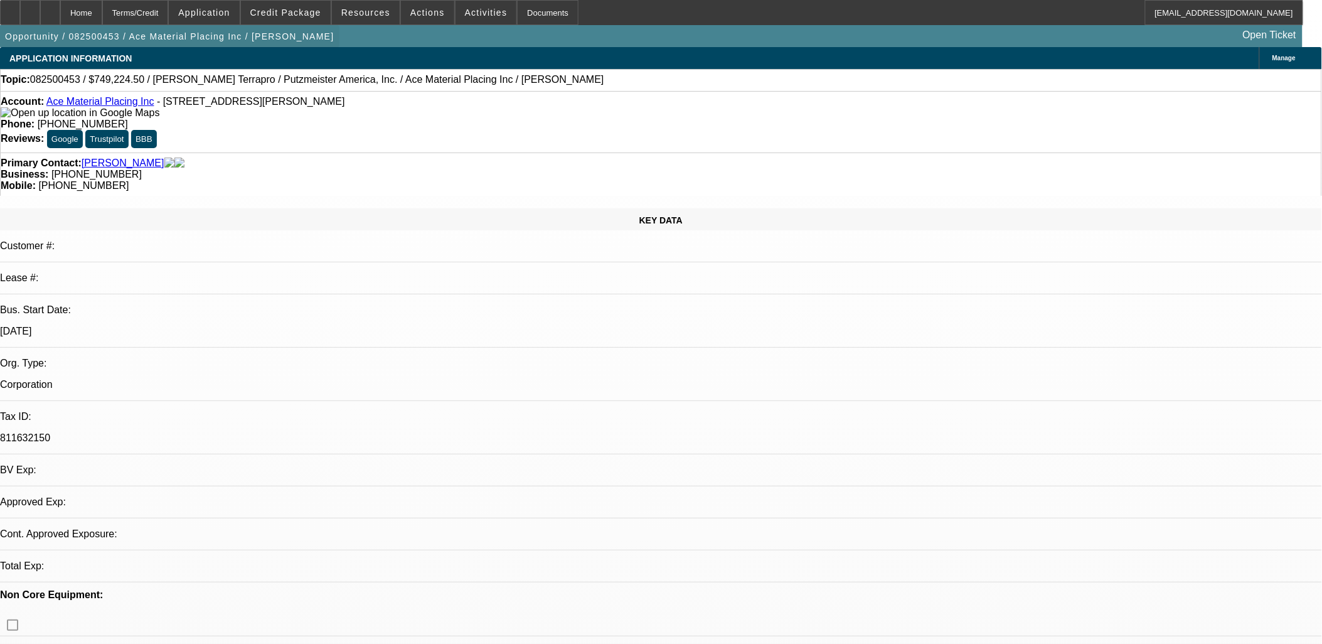
select select "0"
select select "1"
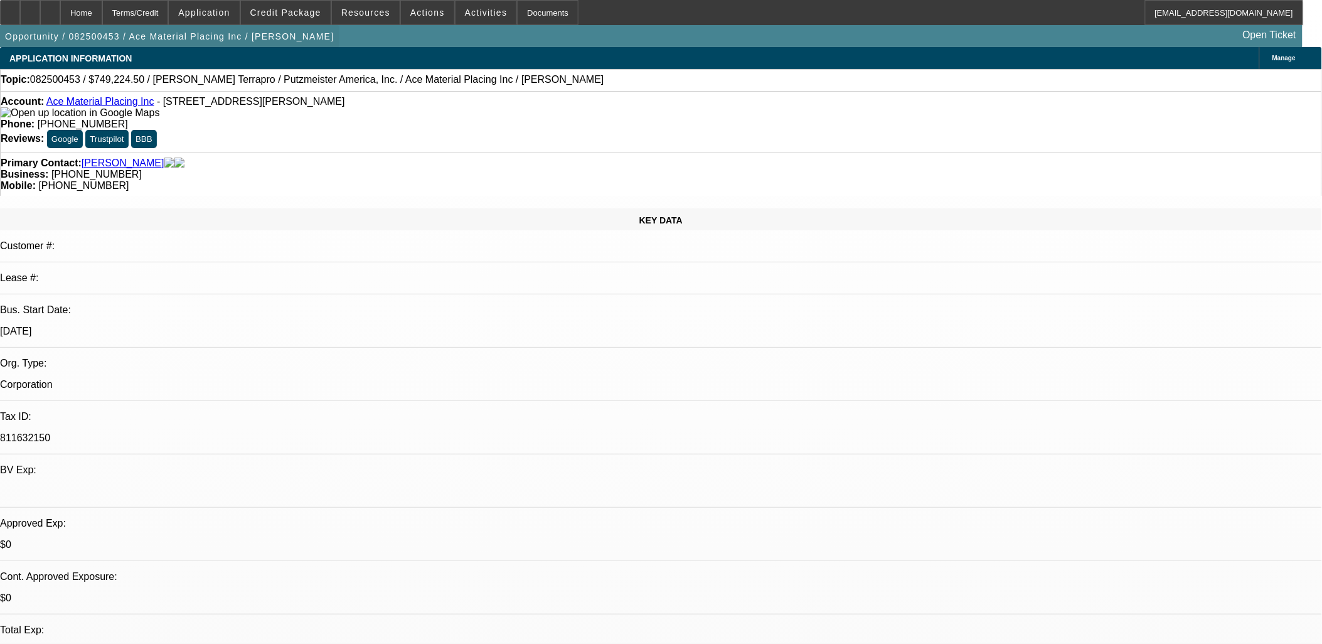
select select "6"
click at [40, 19] on div at bounding box center [30, 12] width 20 height 25
click at [750, 74] on div "Topic: 082500453 / $749,224.50 / MACK Terrapro / Putzmeister America, Inc. / Ac…" at bounding box center [661, 79] width 1321 height 11
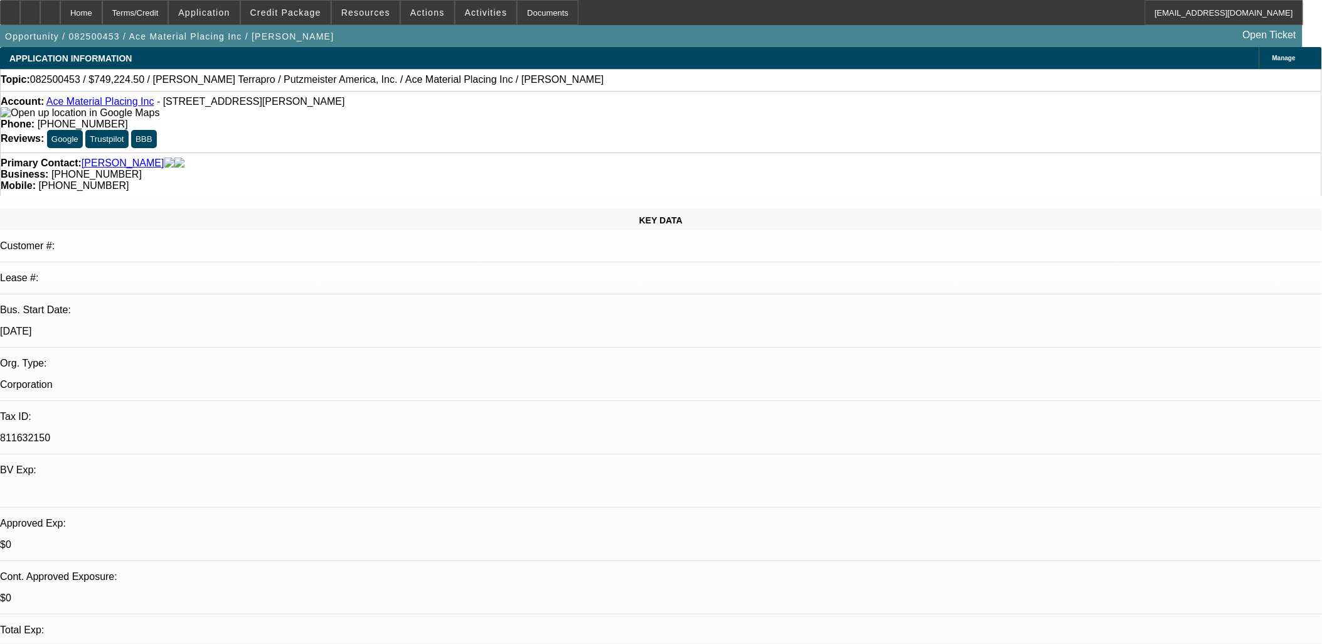
drag, startPoint x: 554, startPoint y: 299, endPoint x: 528, endPoint y: 299, distance: 25.7
drag, startPoint x: 528, startPoint y: 299, endPoint x: 450, endPoint y: 290, distance: 78.4
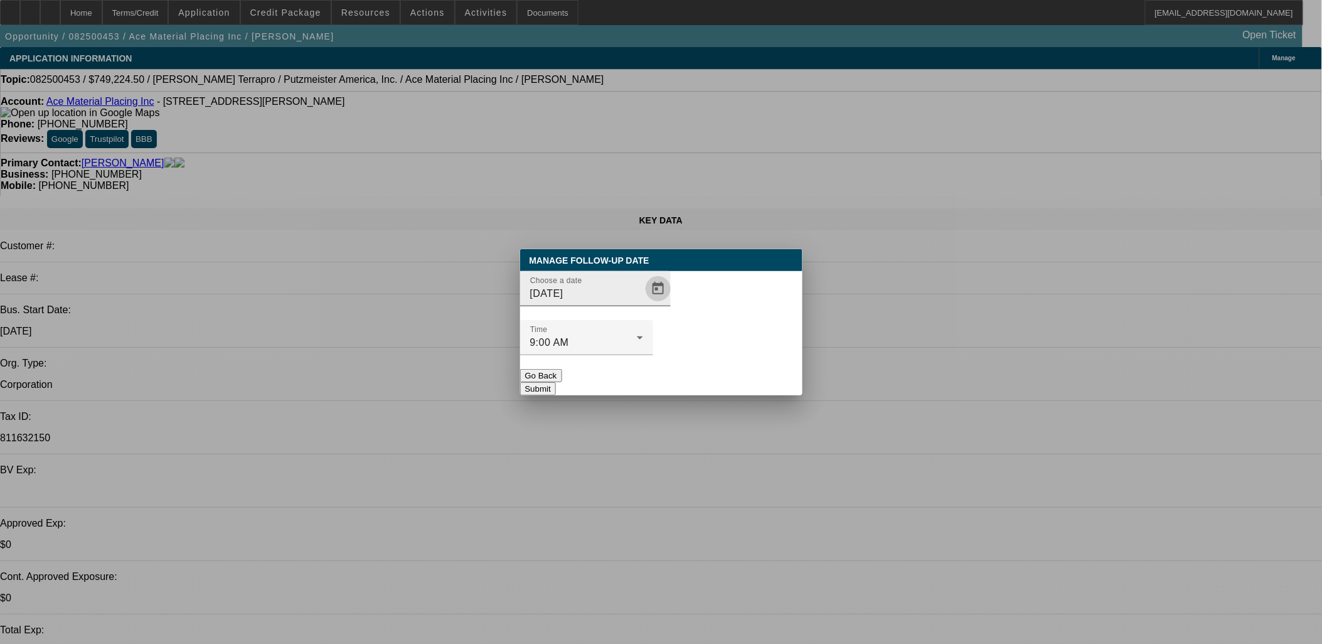
click at [643, 304] on span "Open calendar" at bounding box center [658, 289] width 30 height 30
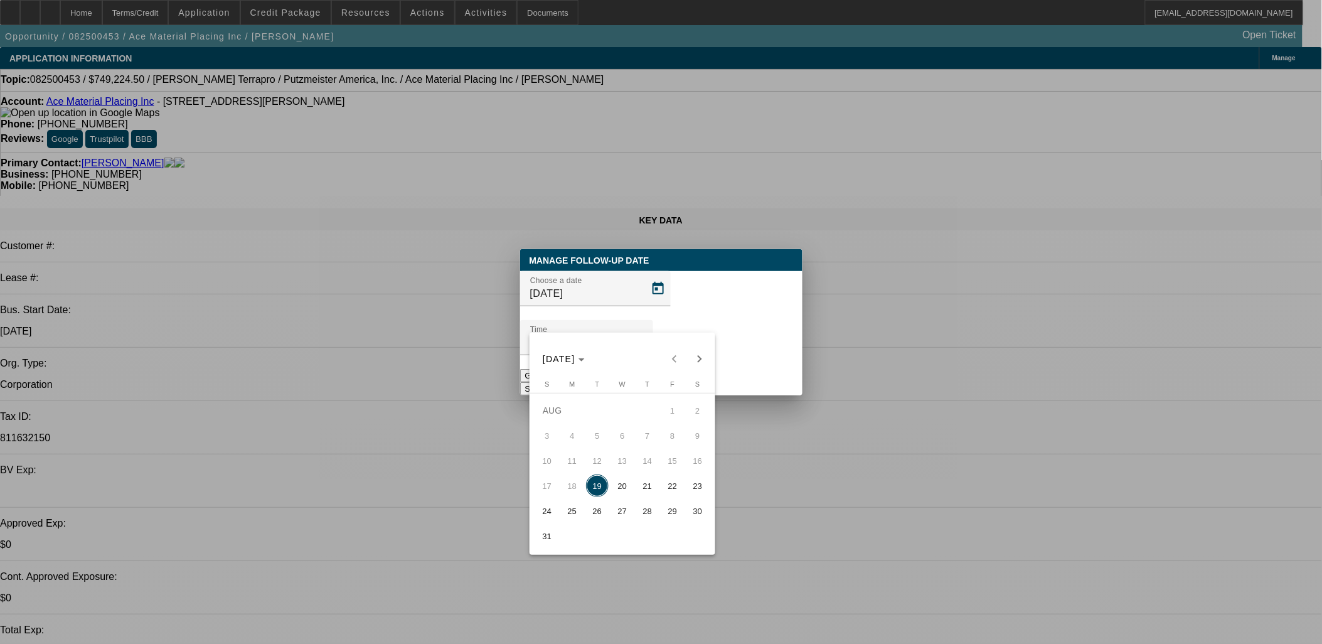
click at [620, 487] on span "20" at bounding box center [622, 485] width 23 height 23
type input "8/20/2025"
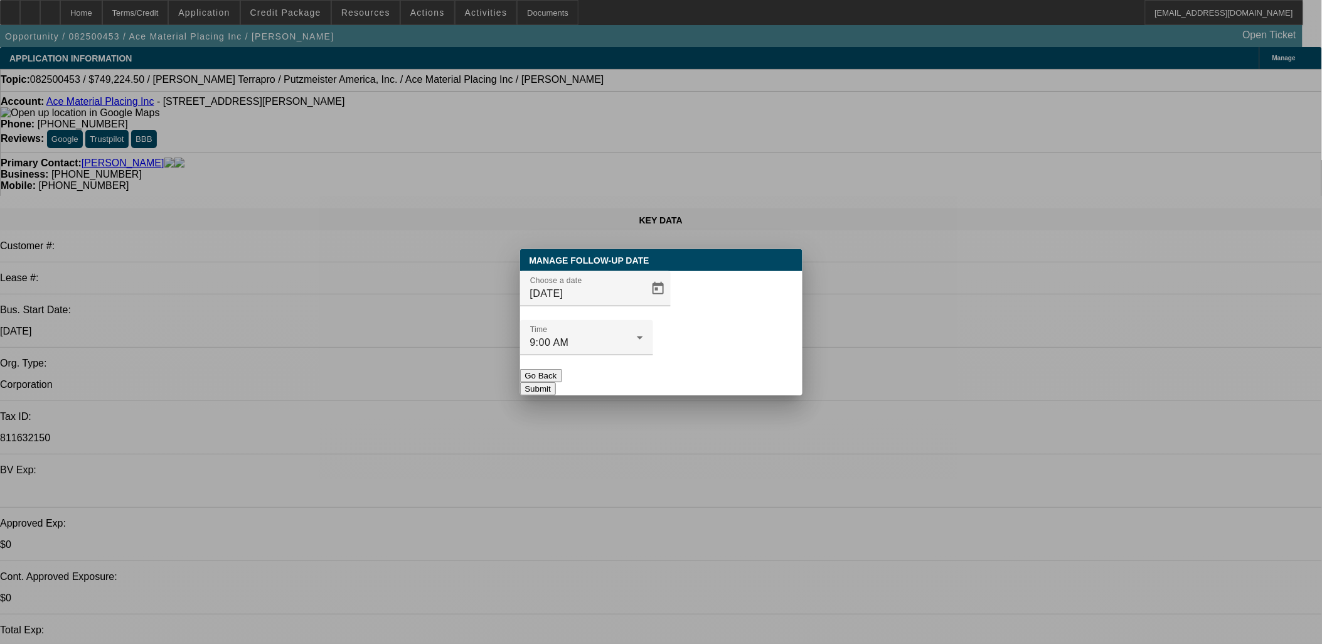
drag, startPoint x: 712, startPoint y: 339, endPoint x: 709, endPoint y: 356, distance: 17.8
click at [710, 354] on div "Manage Follow-Up Date Choose a date 8/20/2025 Time 9:00 AM Go Back Submit" at bounding box center [661, 322] width 282 height 146
drag, startPoint x: 709, startPoint y: 356, endPoint x: 632, endPoint y: 364, distance: 77.5
click at [556, 382] on button "Submit" at bounding box center [538, 388] width 36 height 13
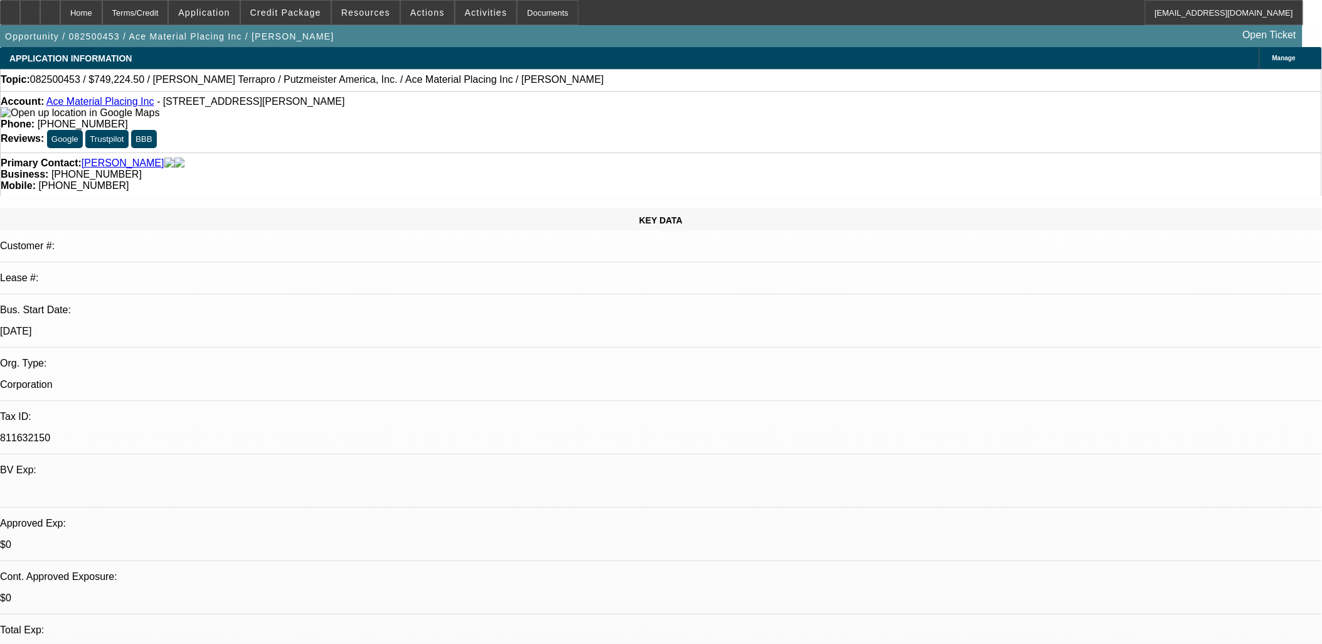
drag, startPoint x: 433, startPoint y: 306, endPoint x: 408, endPoint y: 315, distance: 26.6
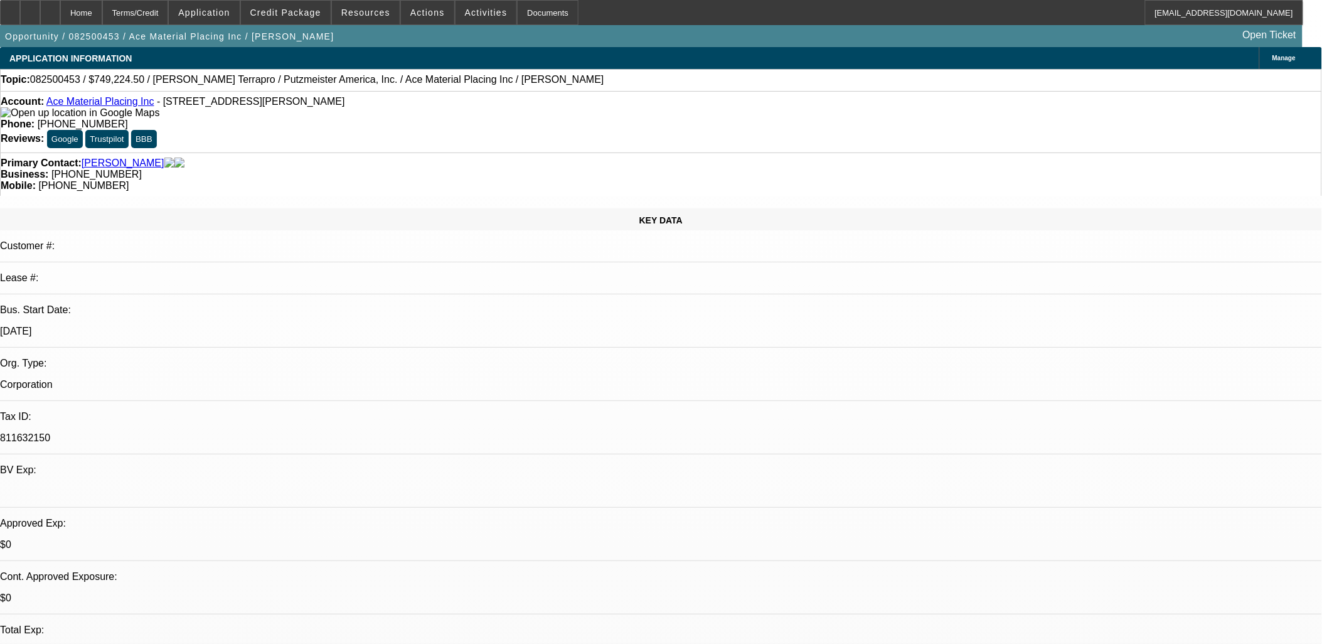
drag, startPoint x: 408, startPoint y: 316, endPoint x: 418, endPoint y: 320, distance: 11.0
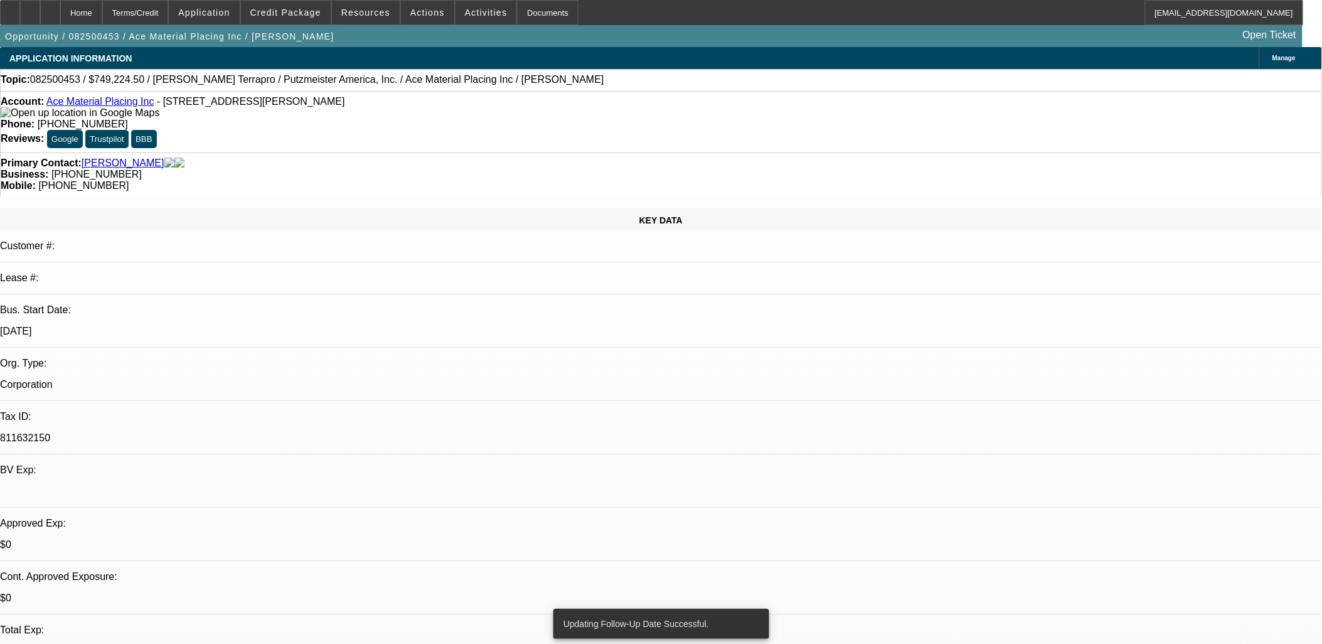
drag, startPoint x: 418, startPoint y: 320, endPoint x: 599, endPoint y: 341, distance: 181.9
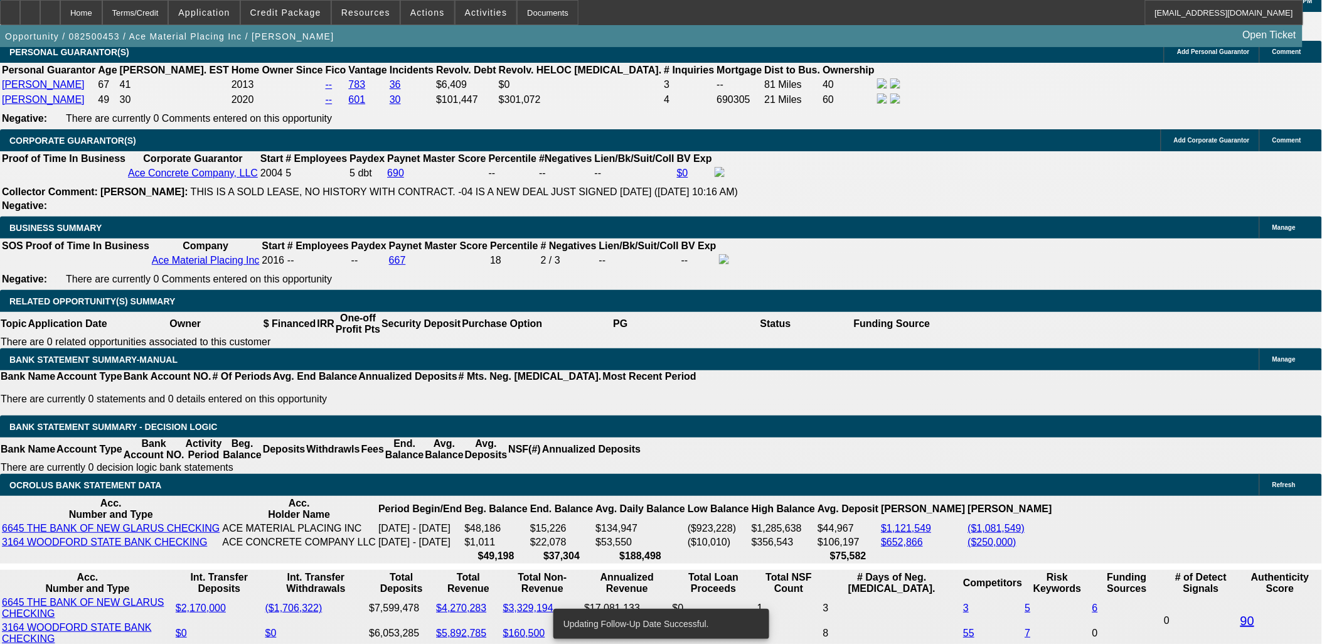
scroll to position [1929, 0]
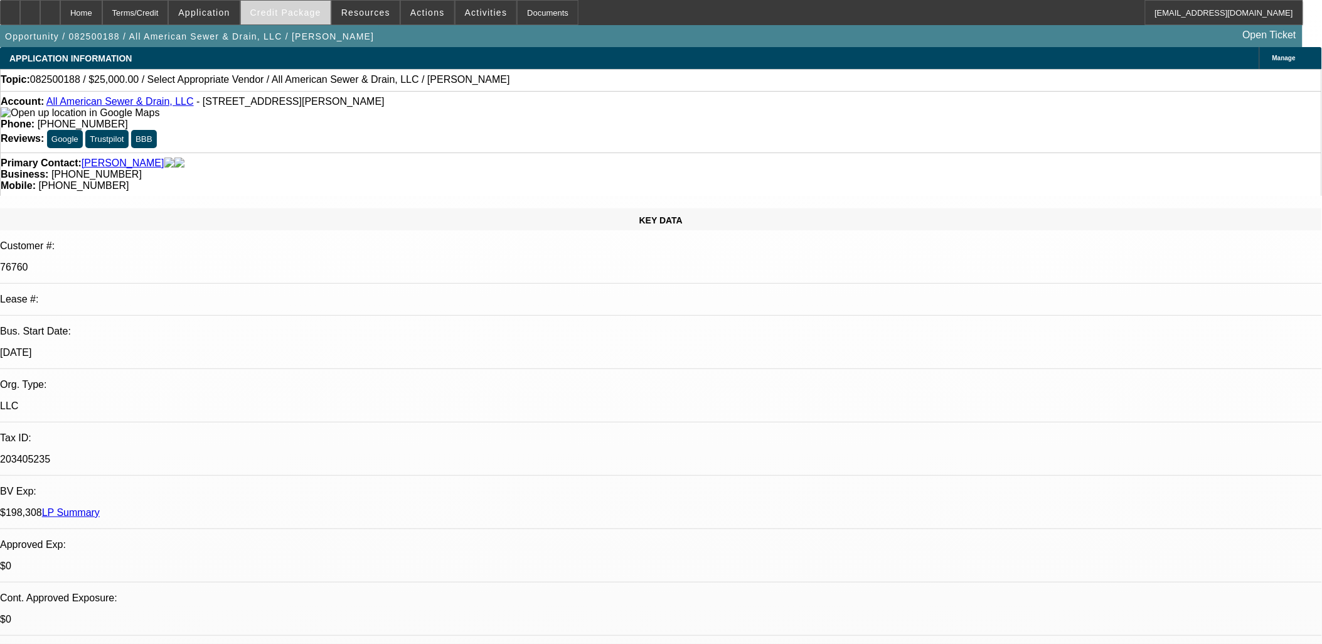
select select "0"
select select "2"
select select "0.1"
select select "4"
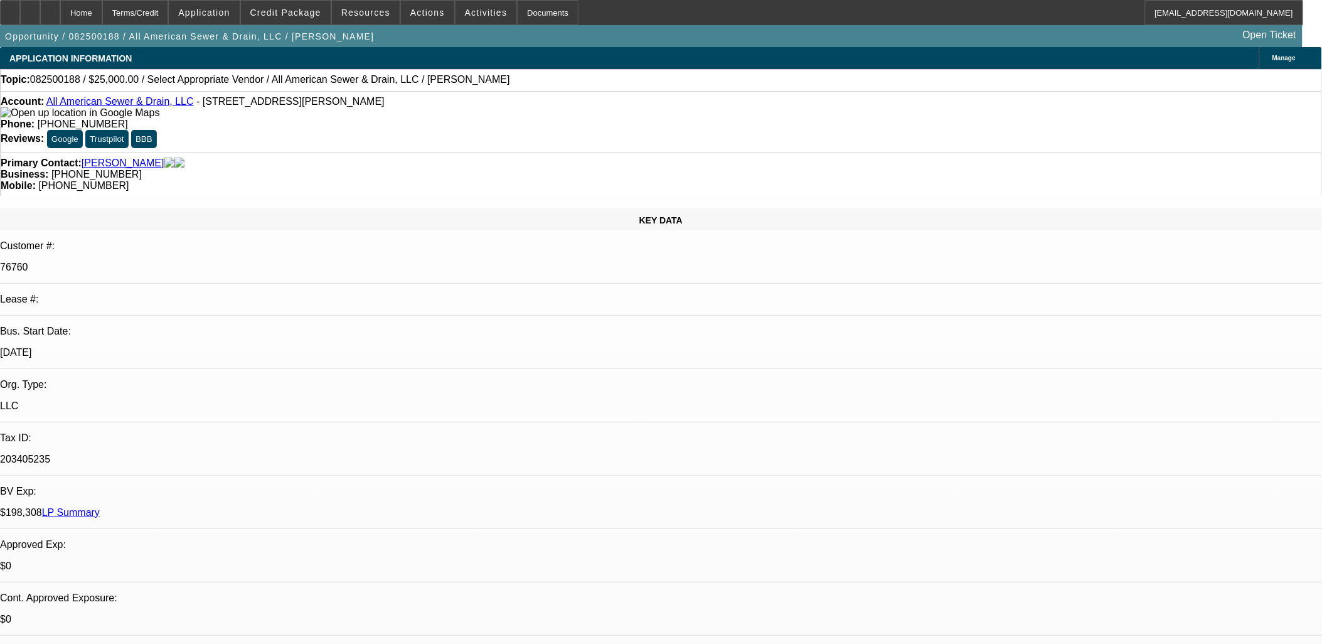
drag, startPoint x: 1094, startPoint y: 151, endPoint x: 1084, endPoint y: 154, distance: 10.3
drag, startPoint x: 779, startPoint y: 306, endPoint x: 782, endPoint y: 317, distance: 11.7
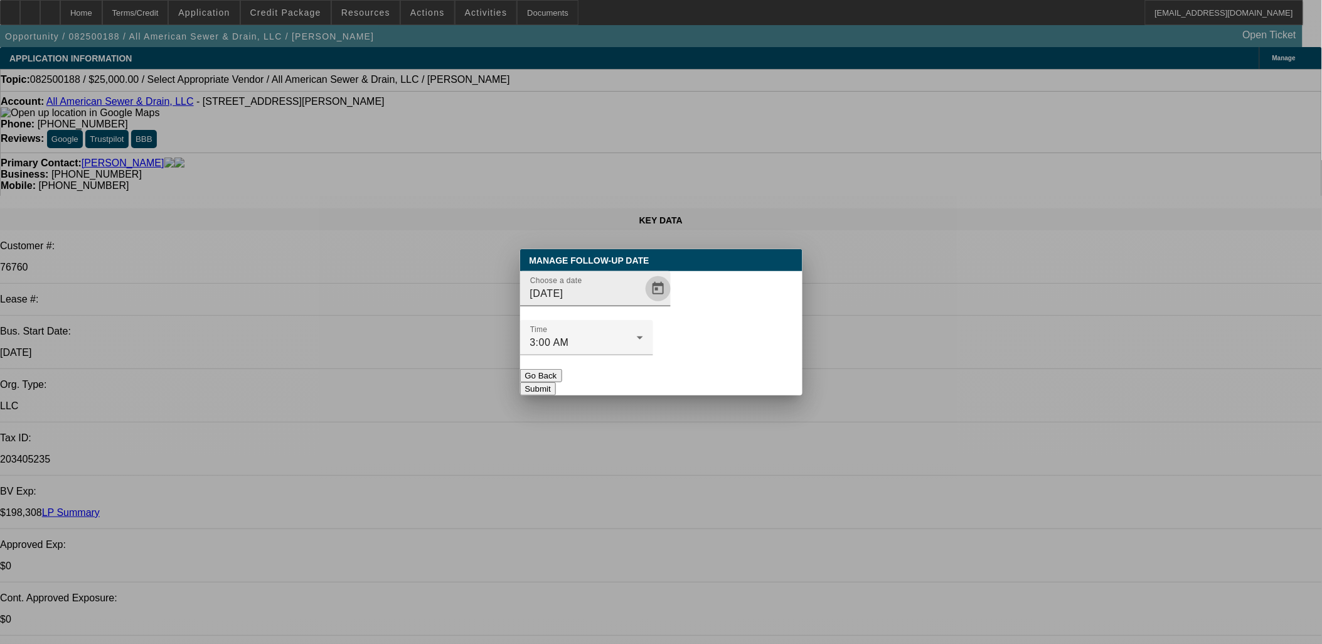
click at [643, 304] on span "Open calendar" at bounding box center [658, 289] width 30 height 30
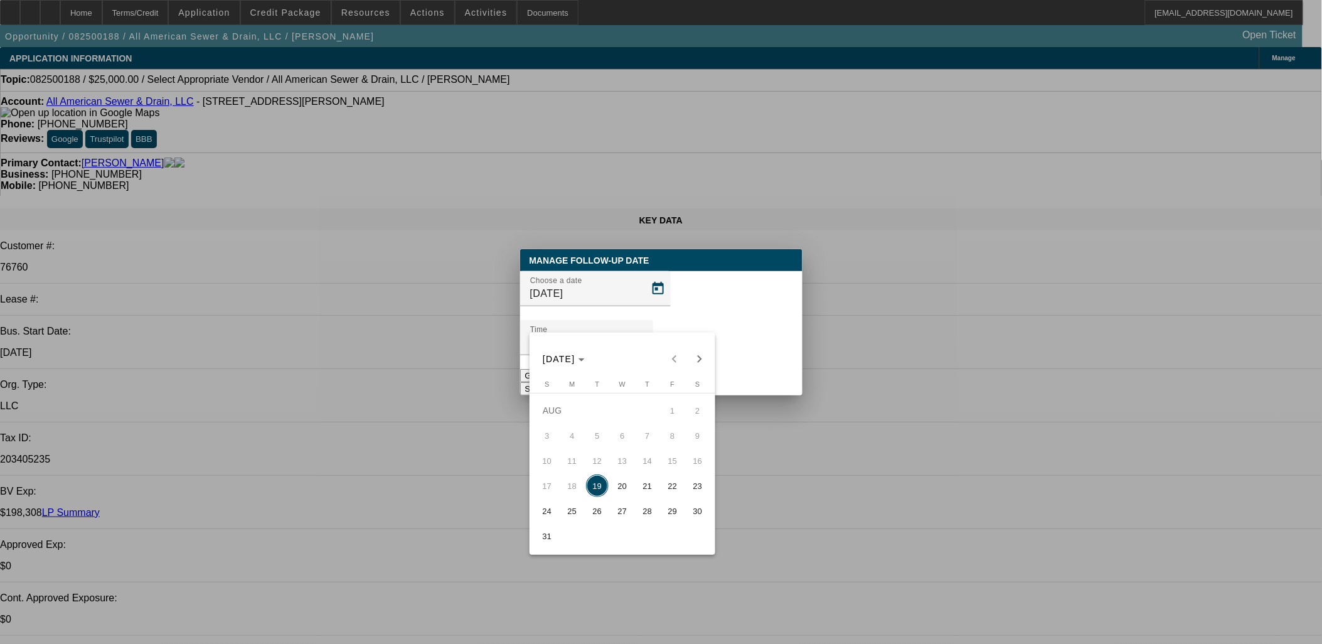
click at [597, 519] on span "26" at bounding box center [597, 510] width 23 height 23
type input "[DATE]"
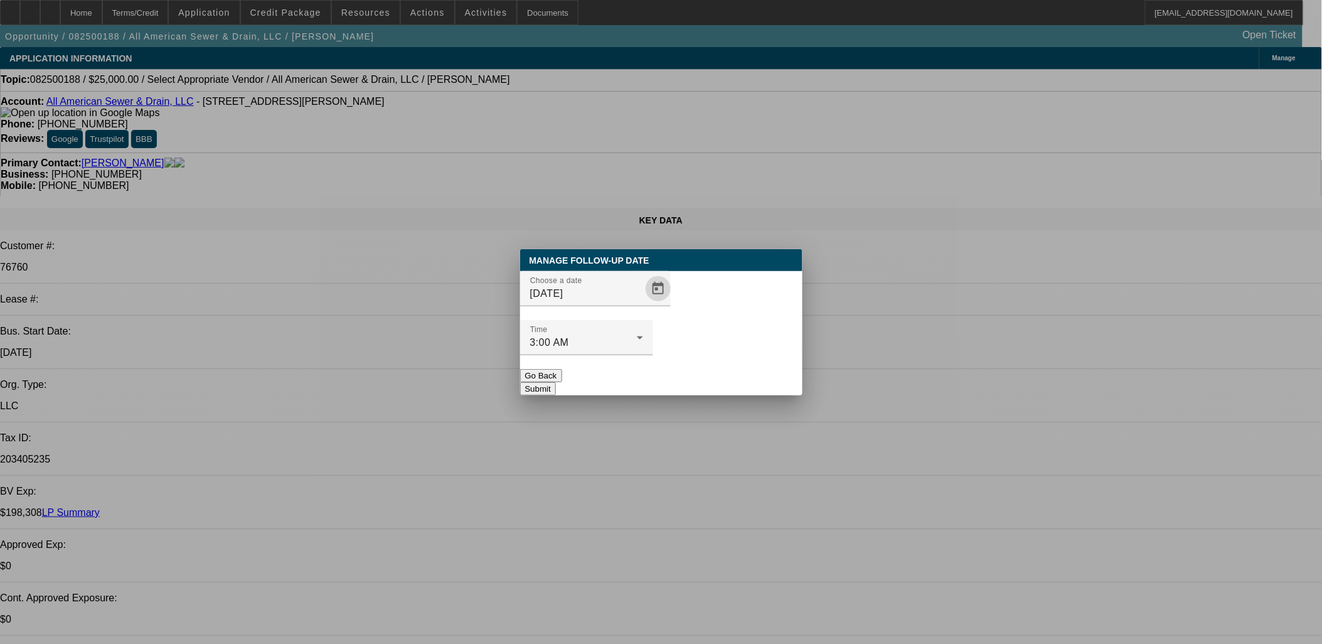
drag, startPoint x: 718, startPoint y: 366, endPoint x: 711, endPoint y: 377, distance: 12.7
click at [556, 382] on button "Submit" at bounding box center [538, 388] width 36 height 13
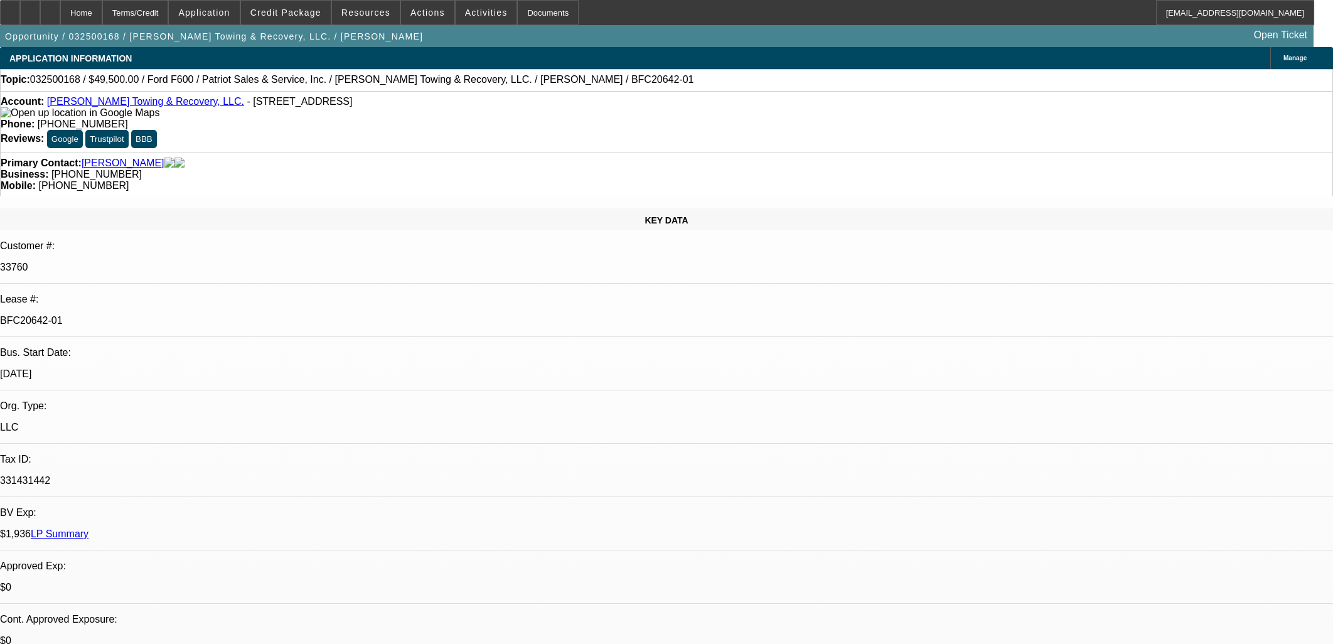
select select "0"
select select "0.1"
select select "4"
select select "0"
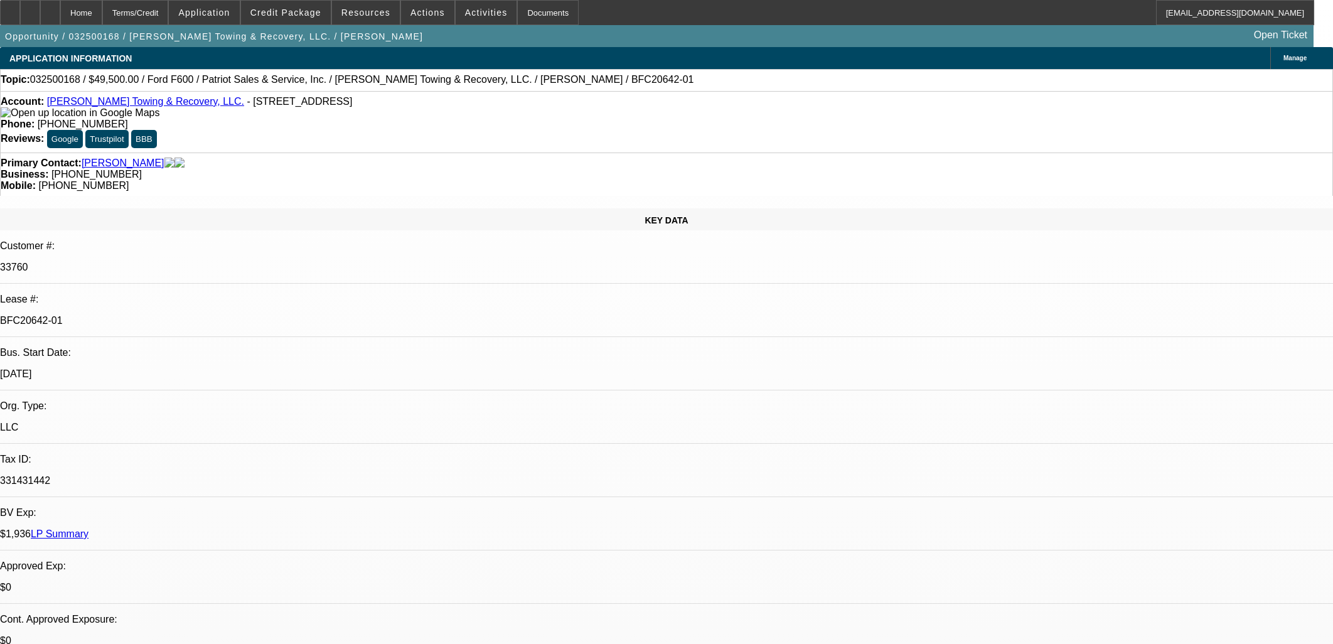
select select "0"
select select "0.1"
select select "4"
select select "0"
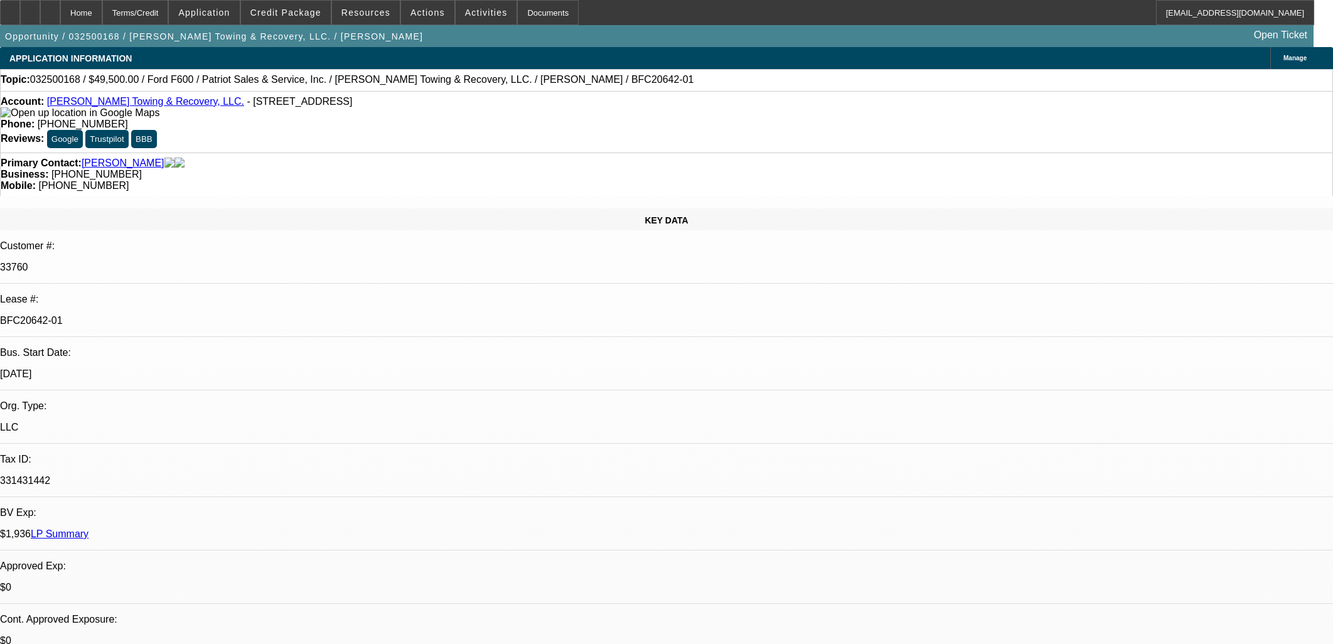
select select "0.1"
select select "4"
select select "0"
select select "0.1"
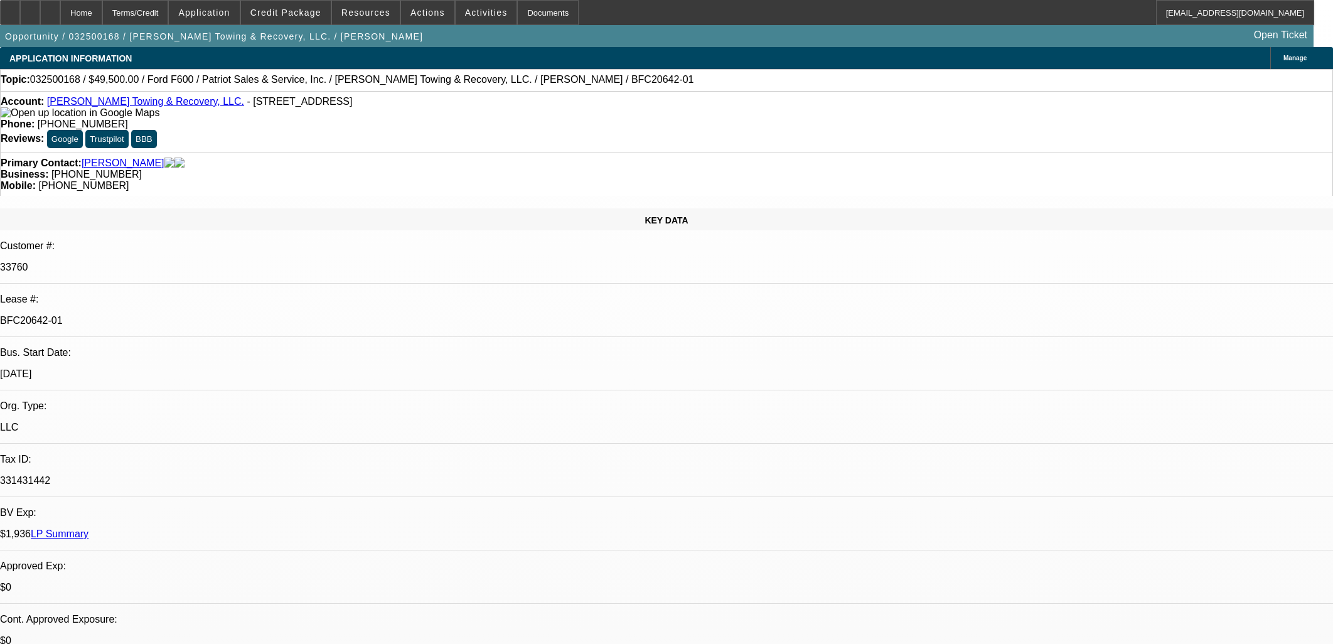
select select "4"
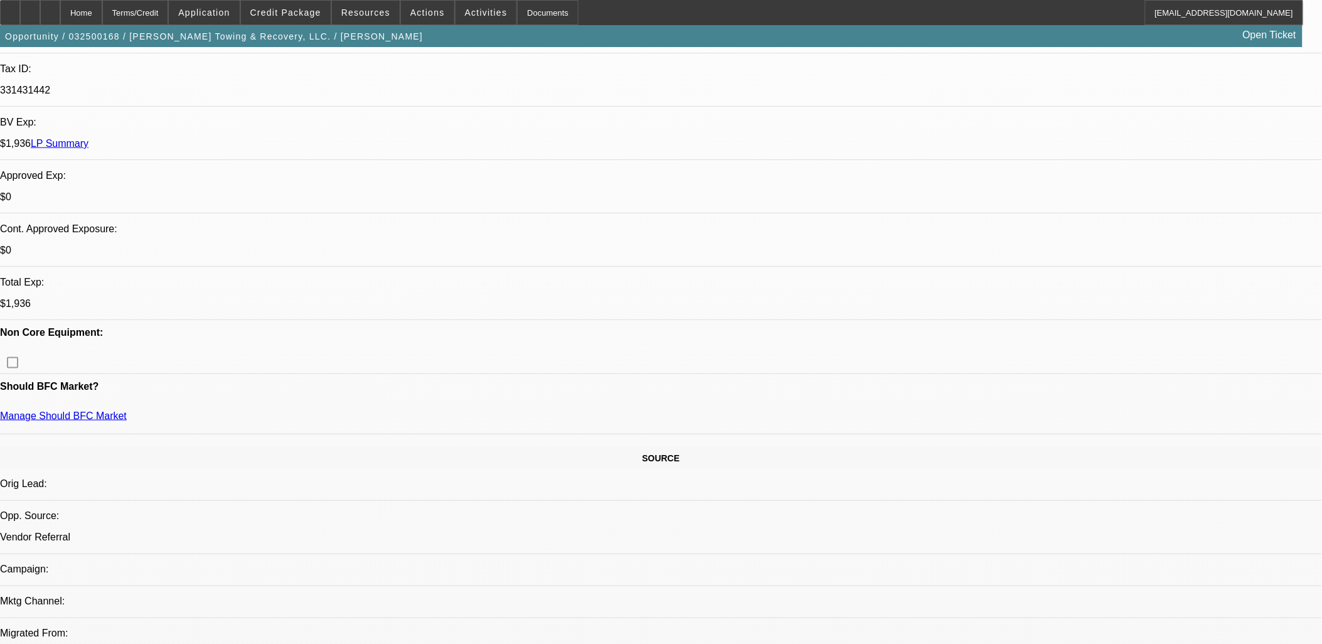
scroll to position [557, 0]
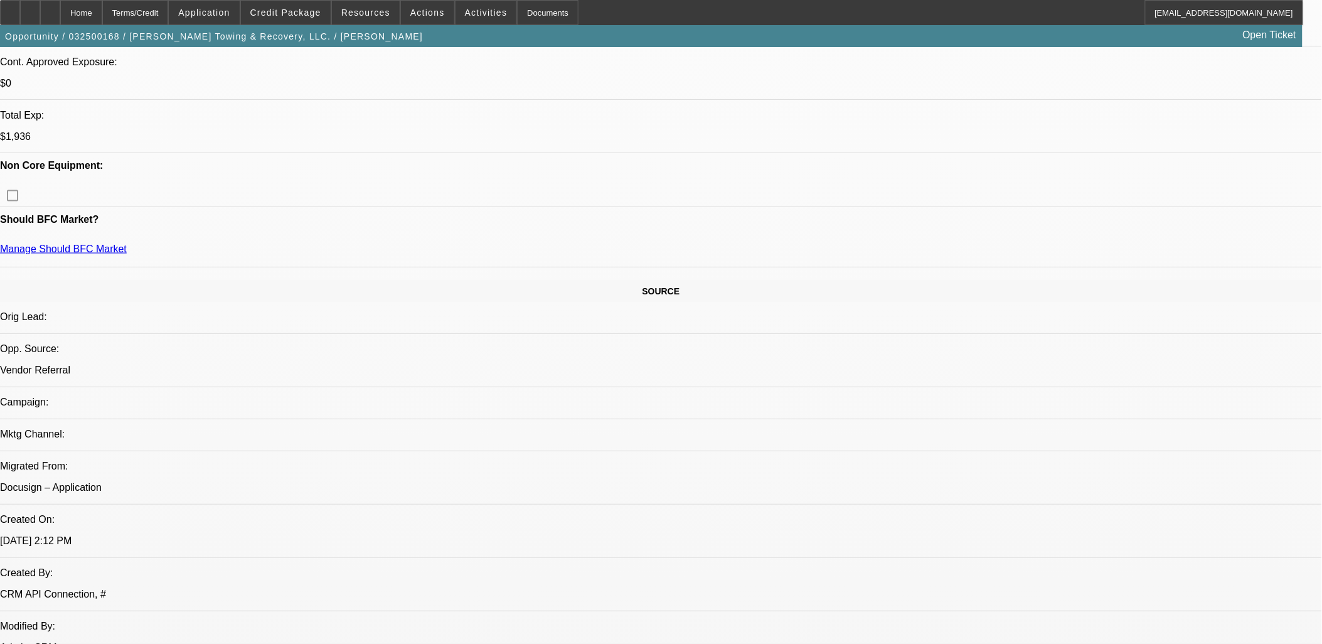
drag, startPoint x: 427, startPoint y: 327, endPoint x: 17, endPoint y: 177, distance: 437.1
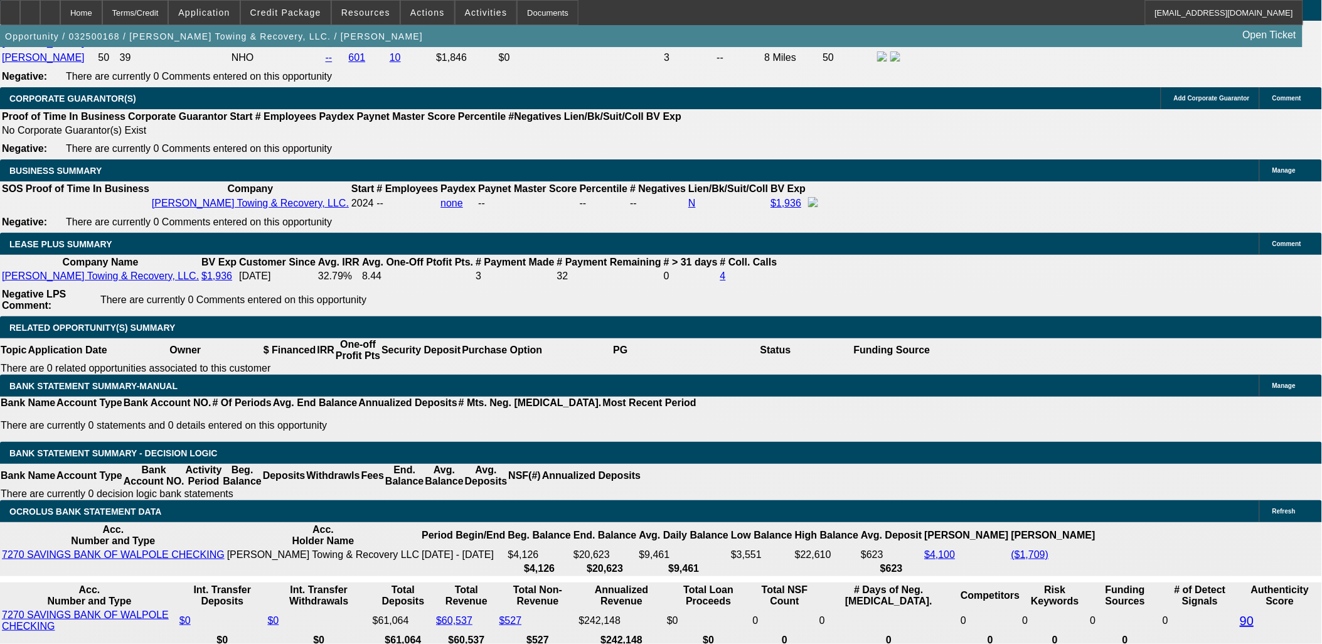
scroll to position [2021, 0]
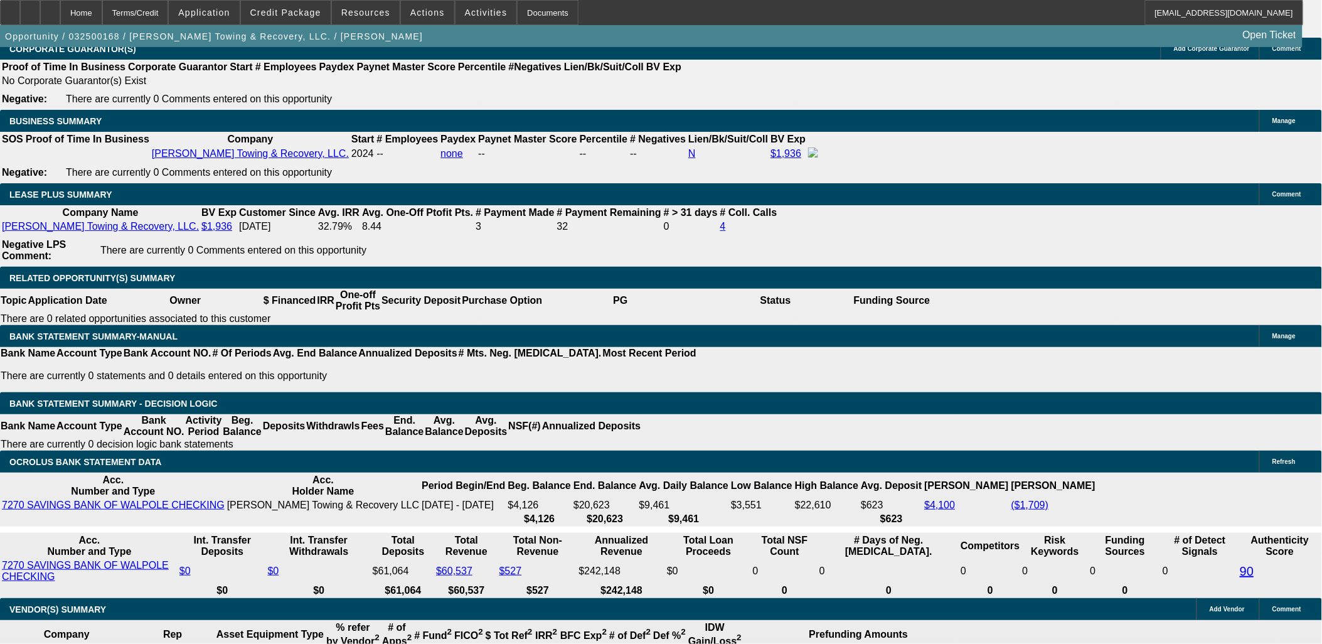
drag, startPoint x: 1110, startPoint y: 481, endPoint x: 661, endPoint y: 306, distance: 482.1
click at [662, 308] on div "APPLICATION INFORMATION Manage Topic: 032500168 / $49,500.00 / Ford F600 / Patr…" at bounding box center [661, 494] width 1322 height 4936
drag, startPoint x: 1272, startPoint y: 510, endPoint x: 691, endPoint y: 343, distance: 604.0
click at [366, 269] on div "APPLICATION INFORMATION Manage Topic: 032500168 / $49,500.00 / Ford F600 / Patr…" at bounding box center [661, 494] width 1322 height 4936
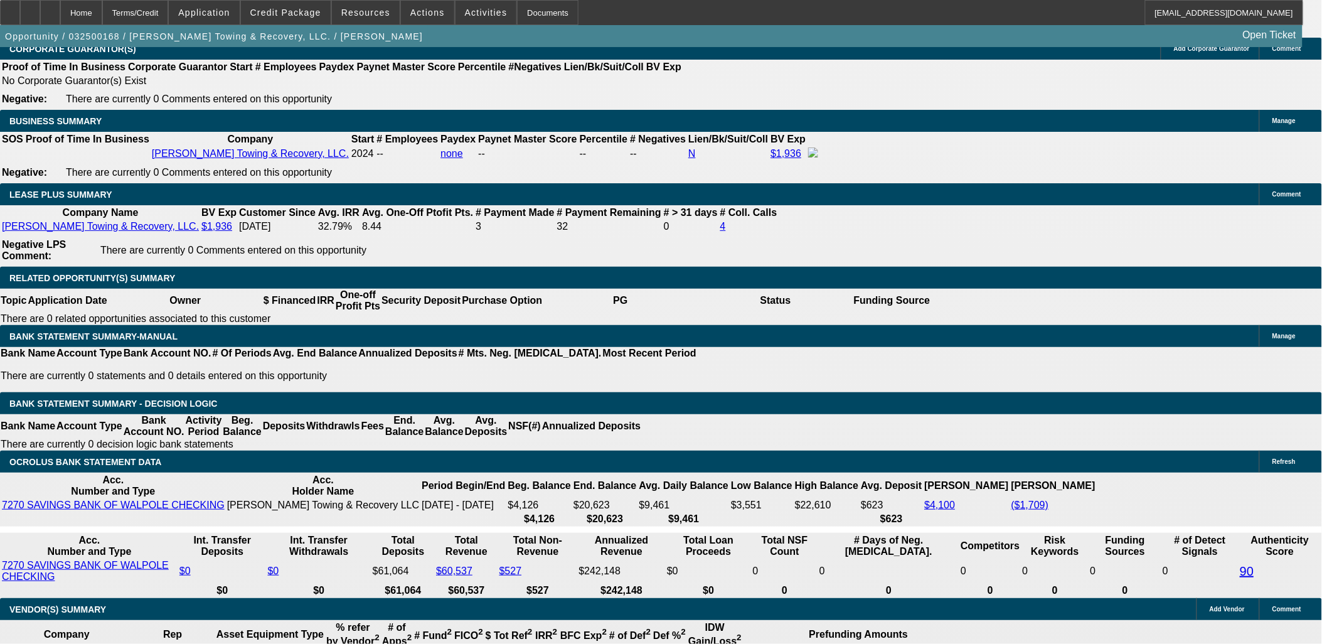
drag, startPoint x: 1168, startPoint y: 64, endPoint x: 1168, endPoint y: 57, distance: 6.9
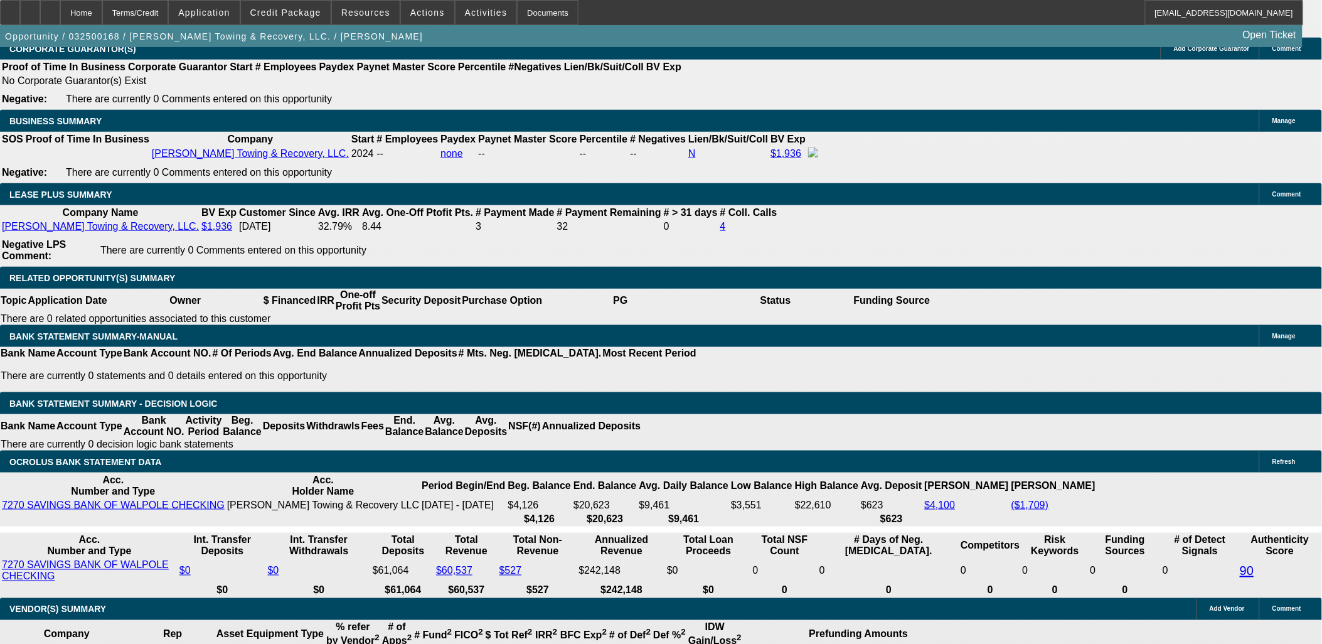
drag, startPoint x: 911, startPoint y: 84, endPoint x: 1073, endPoint y: 60, distance: 163.7
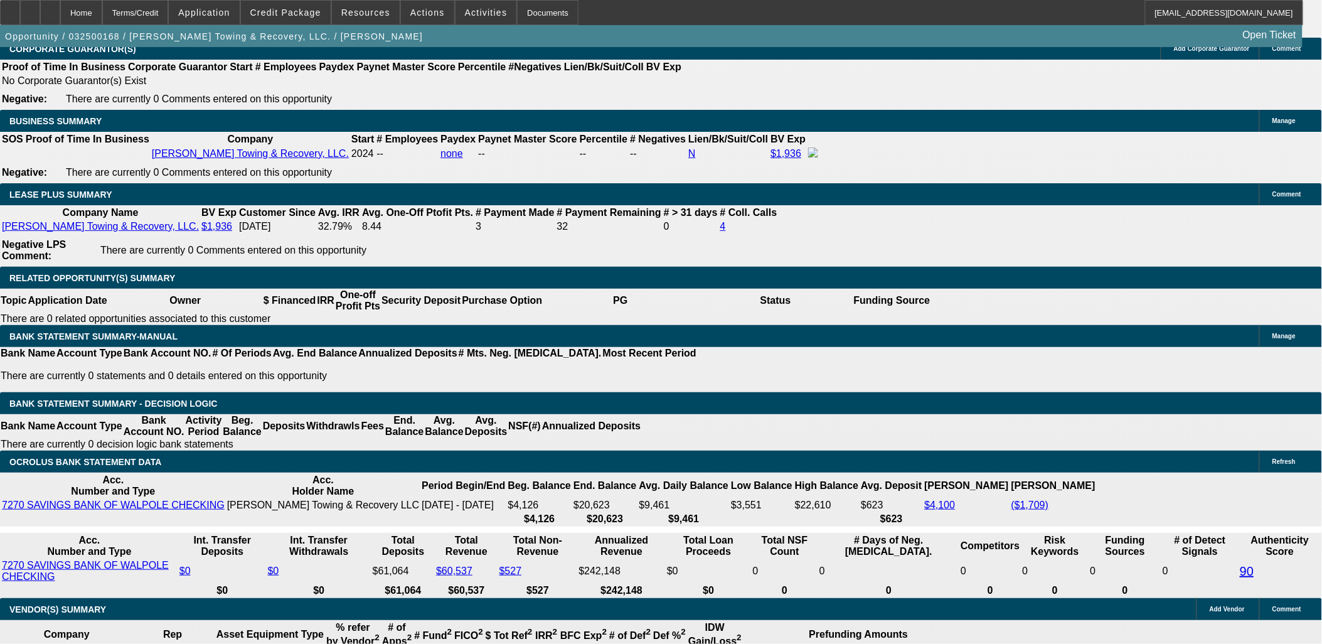
scroll to position [70, 0]
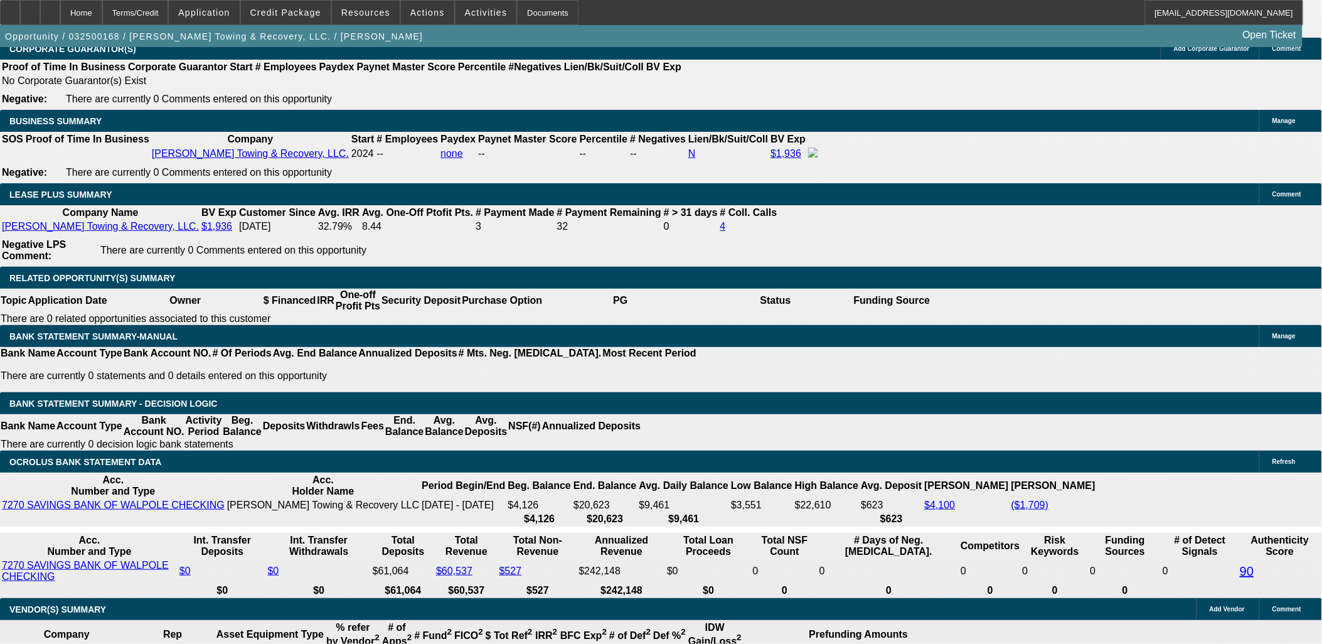
scroll to position [57, 0]
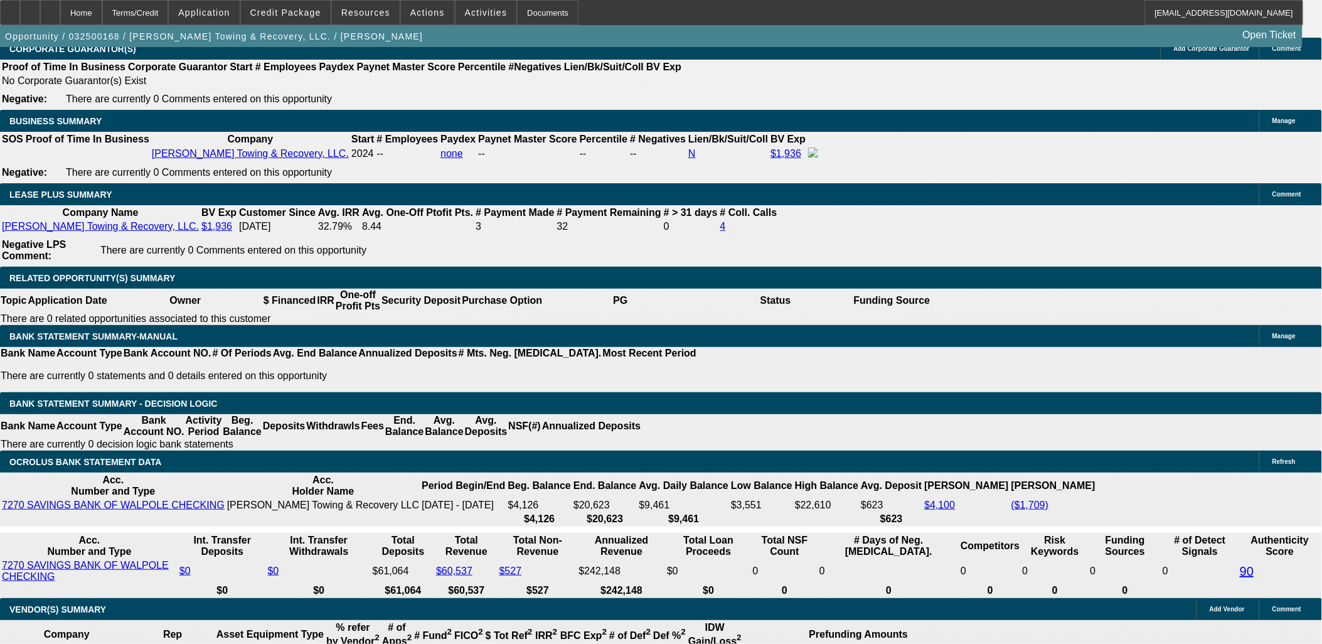
scroll to position [270, 0]
drag, startPoint x: 1064, startPoint y: 217, endPoint x: 1070, endPoint y: 240, distance: 23.9
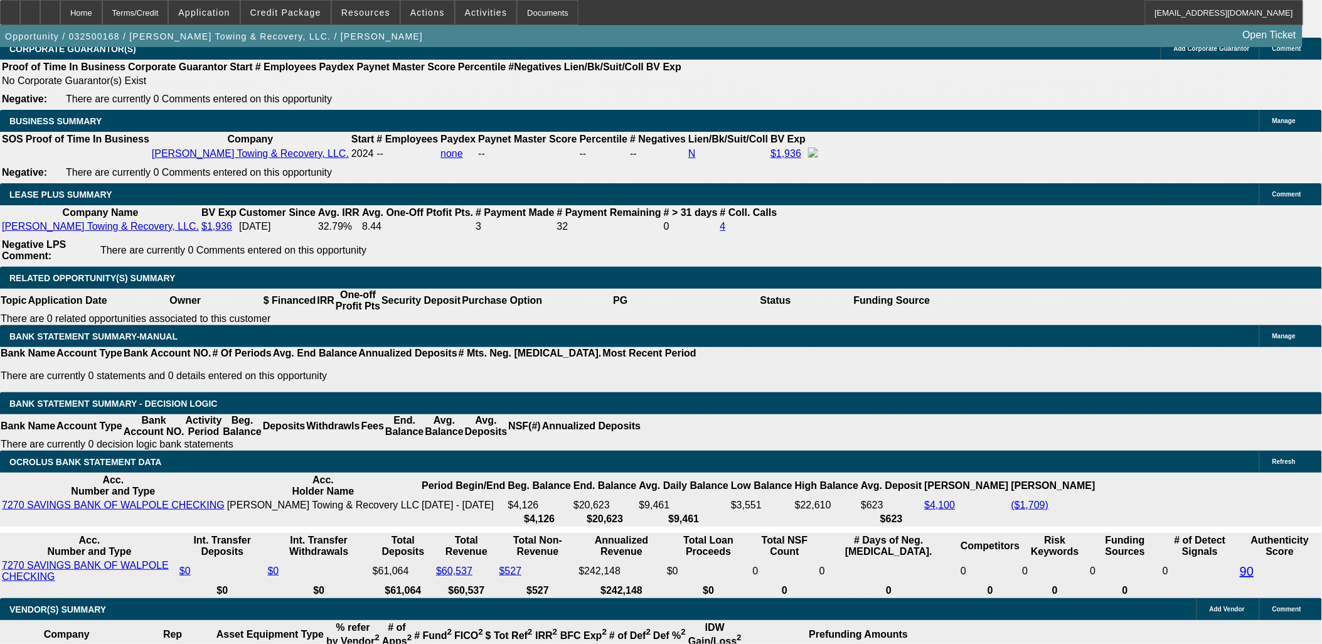
drag, startPoint x: 1151, startPoint y: 496, endPoint x: 798, endPoint y: 405, distance: 364.6
click at [797, 405] on div "APPLICATION INFORMATION Manage Topic: 032500168 / $49,500.00 / Ford F600 / Patr…" at bounding box center [661, 494] width 1322 height 4936
drag, startPoint x: 798, startPoint y: 405, endPoint x: 1065, endPoint y: 480, distance: 276.9
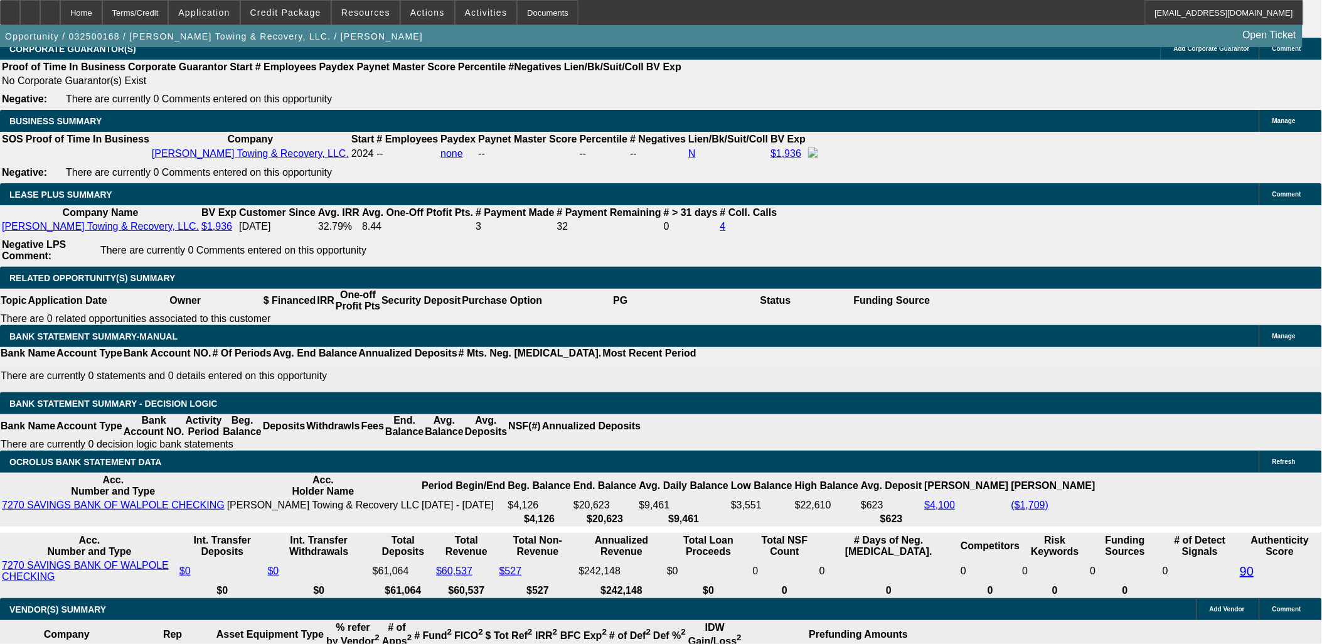
type input "e"
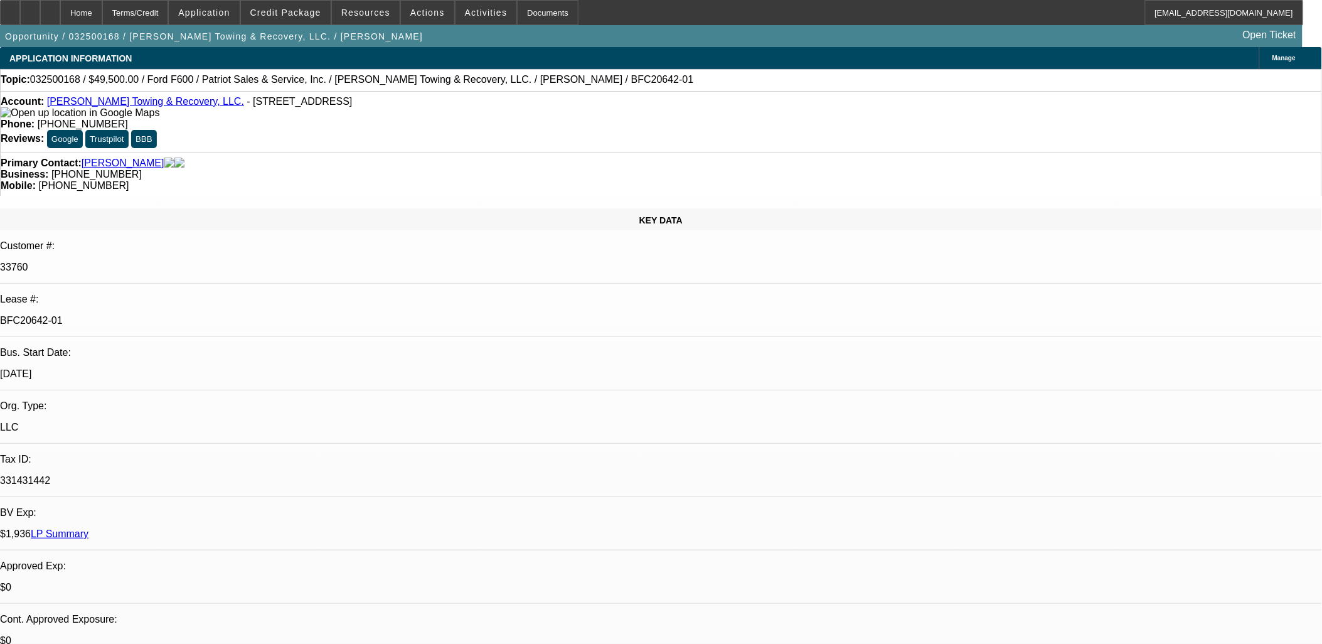
drag, startPoint x: 225, startPoint y: 215, endPoint x: 159, endPoint y: 214, distance: 65.3
click at [159, 315] on div "BFC20642-01" at bounding box center [661, 320] width 1322 height 11
copy p "BFC20642-01"
click at [486, 8] on span at bounding box center [485, 12] width 61 height 30
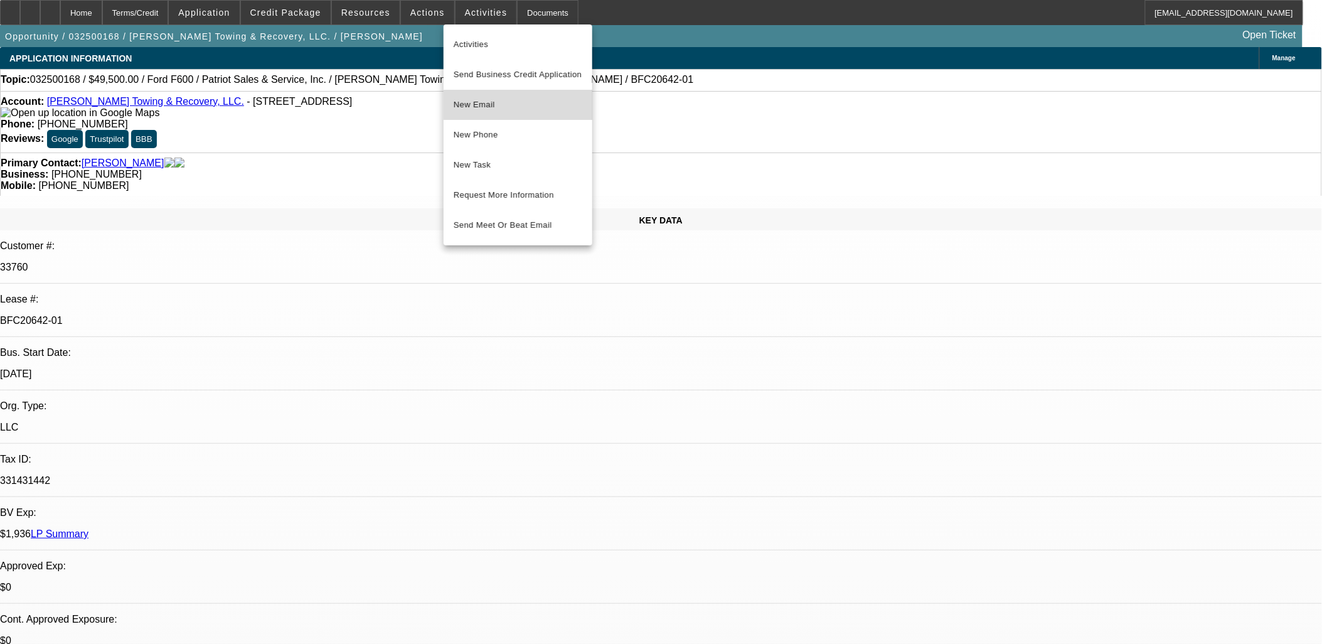
click at [521, 107] on span "New Email" at bounding box center [518, 104] width 129 height 15
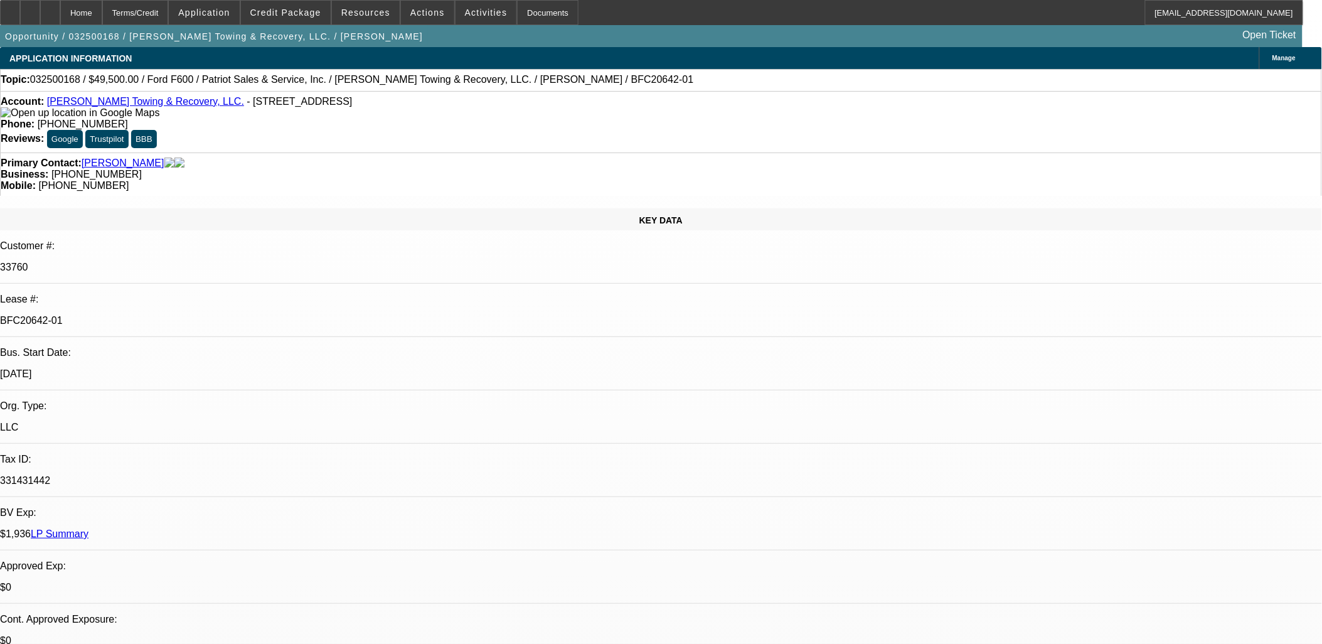
drag, startPoint x: 498, startPoint y: 314, endPoint x: 282, endPoint y: 271, distance: 220.1
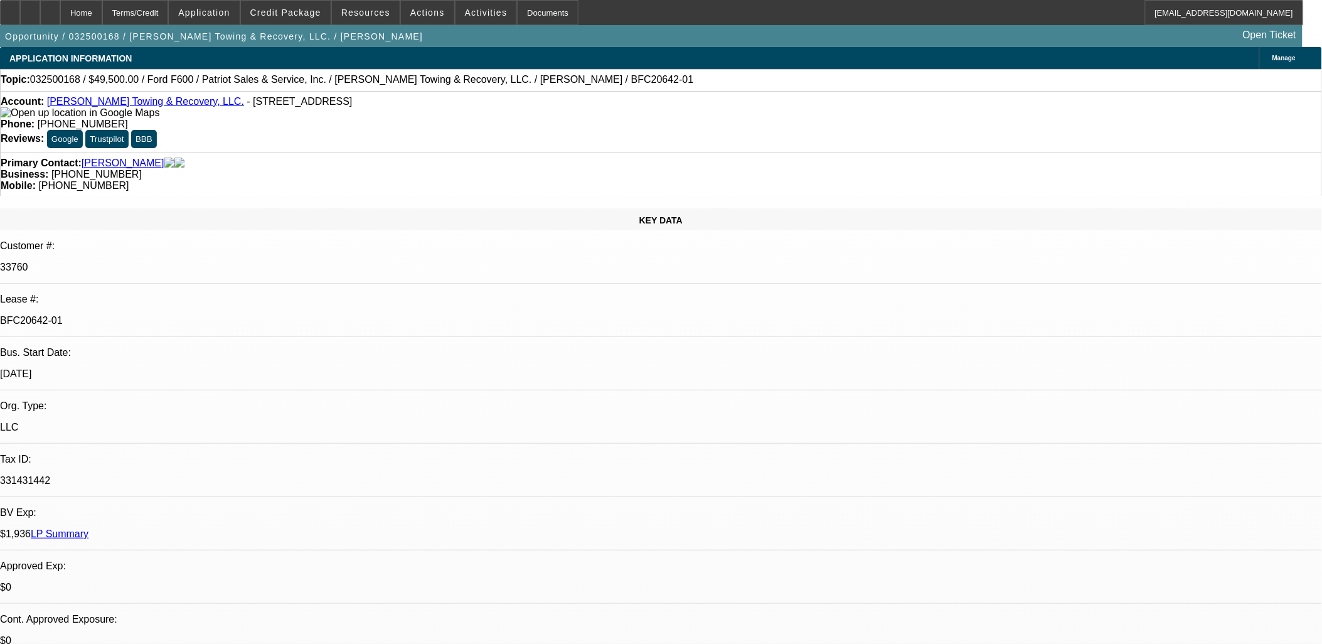
click at [287, 267] on div "KEY DATA Customer #: 33760 Lease #: BFC20642-01 Bus. Start Date: 10/1/24 Org. T…" at bounding box center [661, 516] width 1322 height 616
